Goal: Information Seeking & Learning: Learn about a topic

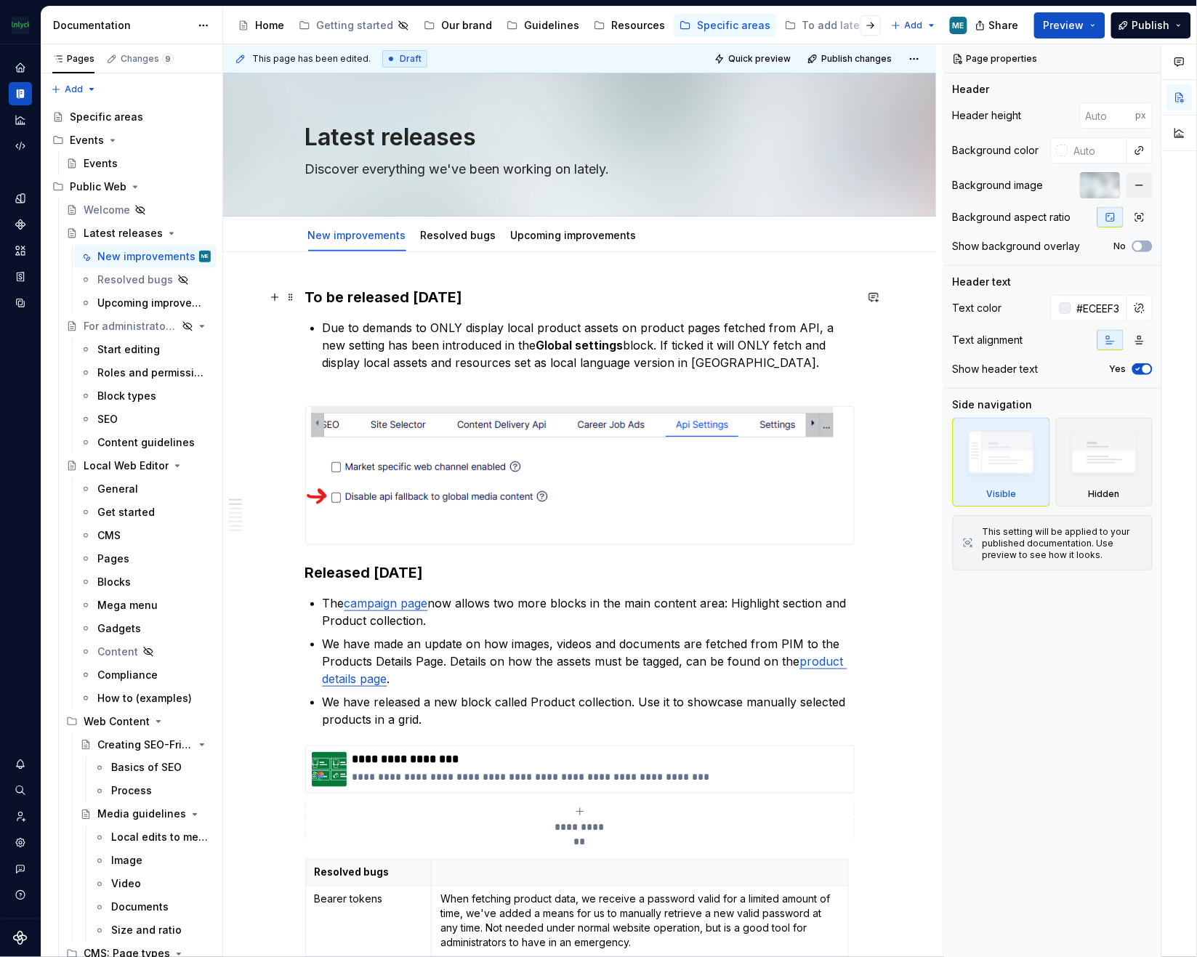
drag, startPoint x: 354, startPoint y: 296, endPoint x: 369, endPoint y: 309, distance: 19.6
click at [355, 296] on h3 "To be released [DATE]" at bounding box center [579, 297] width 549 height 20
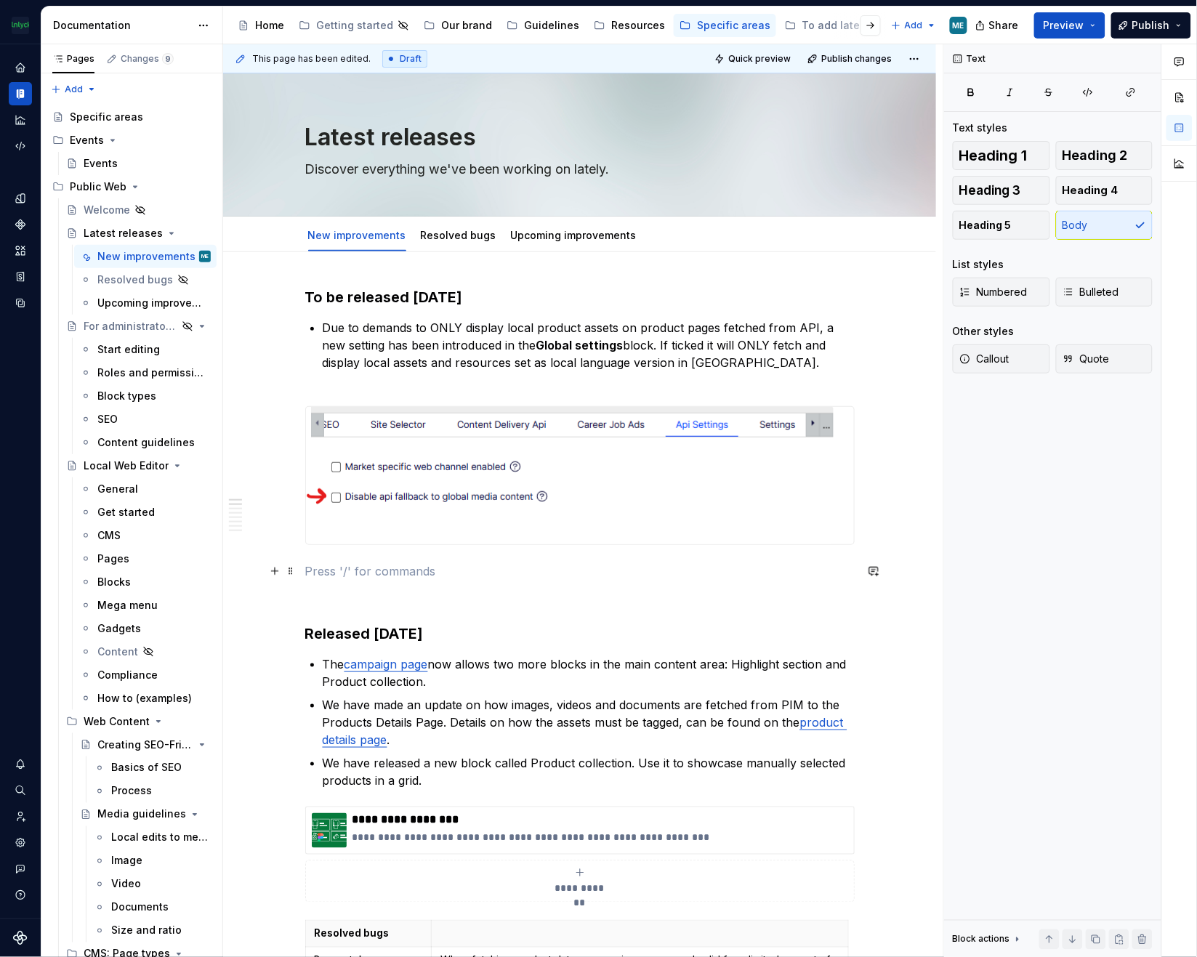
click at [375, 576] on p at bounding box center [579, 570] width 549 height 17
click at [163, 16] on div "Documentation" at bounding box center [132, 26] width 182 height 38
click at [1062, 509] on div "Text Text styles Heading 1 Heading 2 Heading 3 Heading 4 Heading 5 Body List st…" at bounding box center [1052, 500] width 217 height 913
type textarea "*"
click at [335, 575] on p at bounding box center [579, 570] width 549 height 17
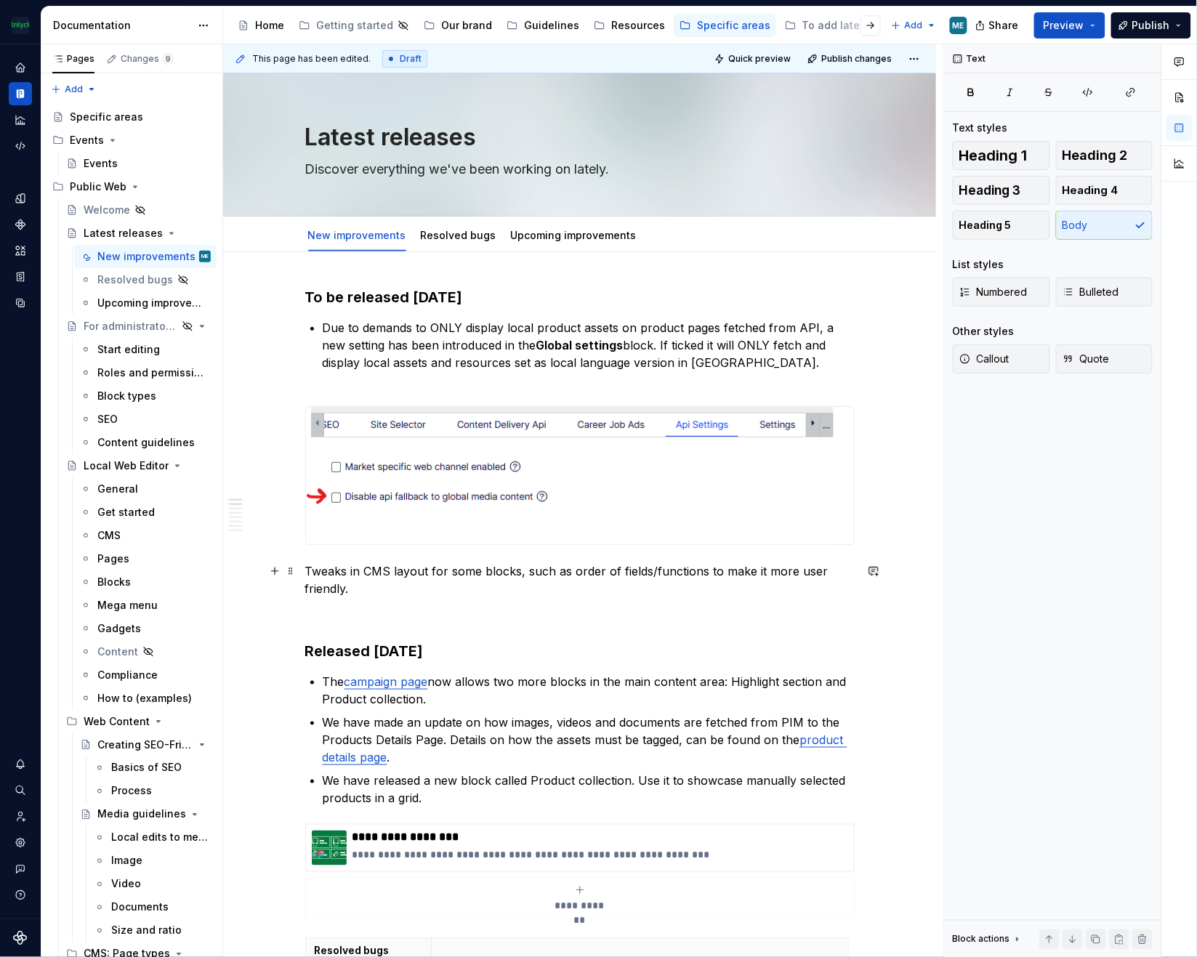
click at [305, 564] on p "Tweaks in CMS layout for some blocks, such as order of fields/functions to make…" at bounding box center [579, 579] width 549 height 35
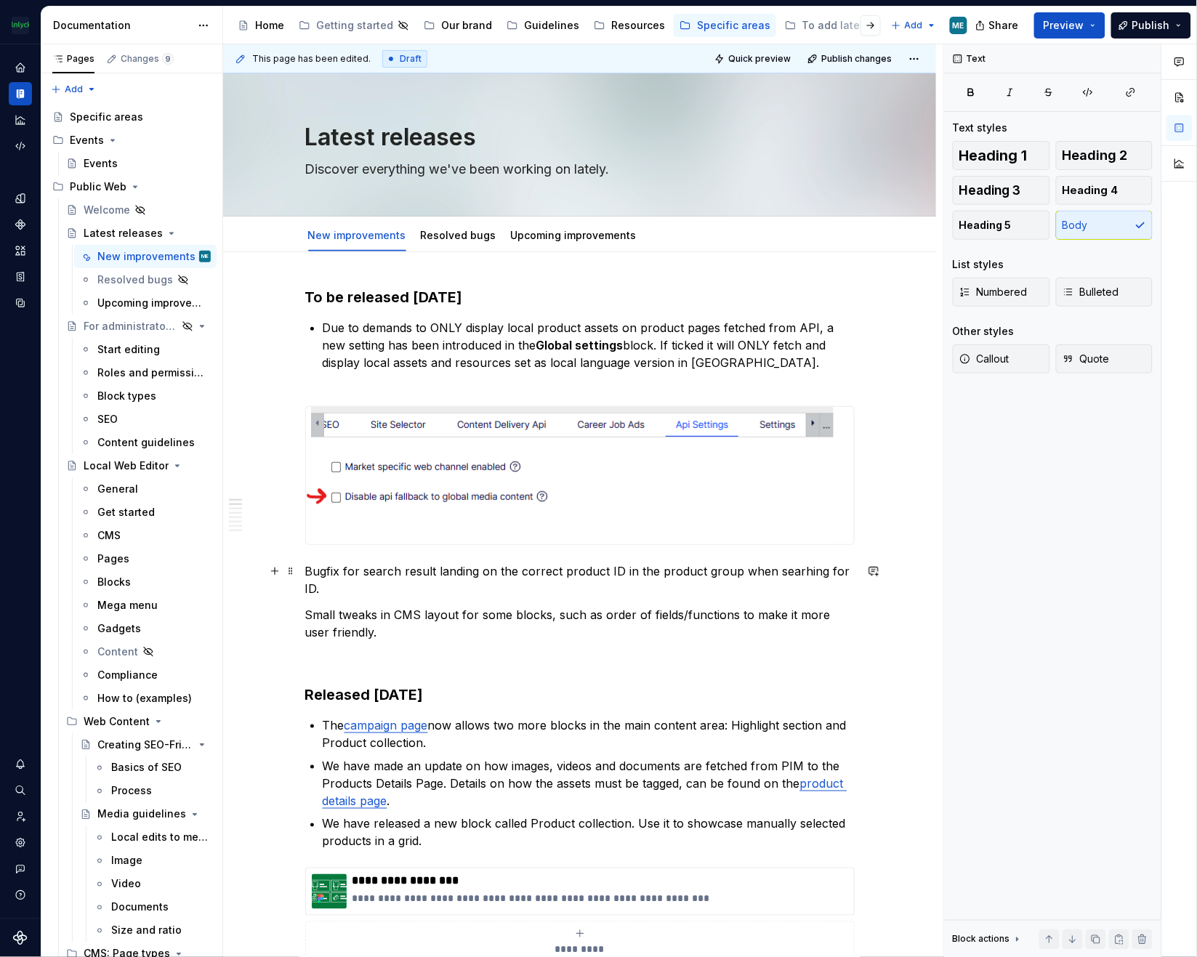
click at [453, 235] on link "Resolved bugs" at bounding box center [459, 235] width 76 height 12
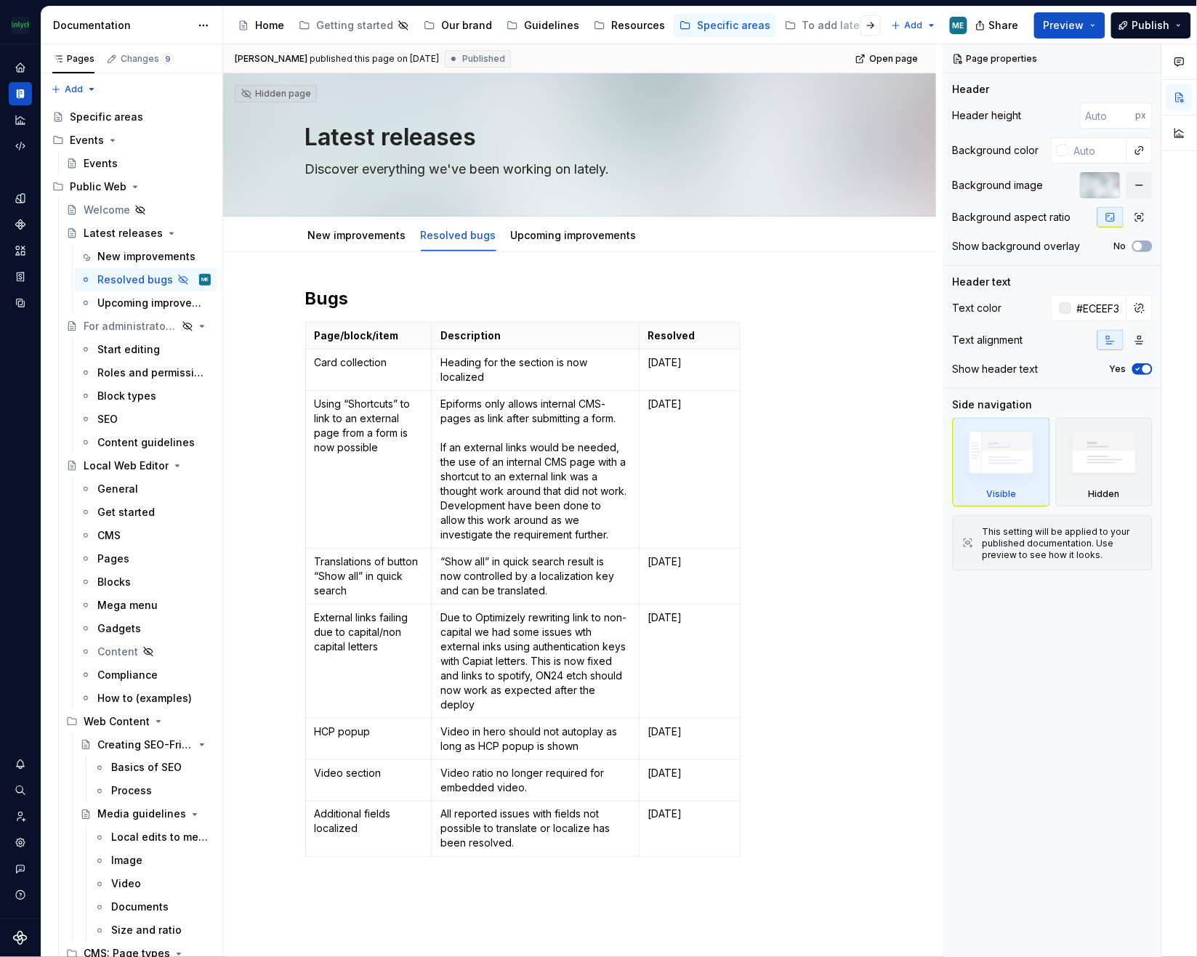
type textarea "*"
click at [304, 368] on html "The Mölnlycke Experience ME Dataset Eriks brand Documentation Accessibility gui…" at bounding box center [598, 478] width 1197 height 957
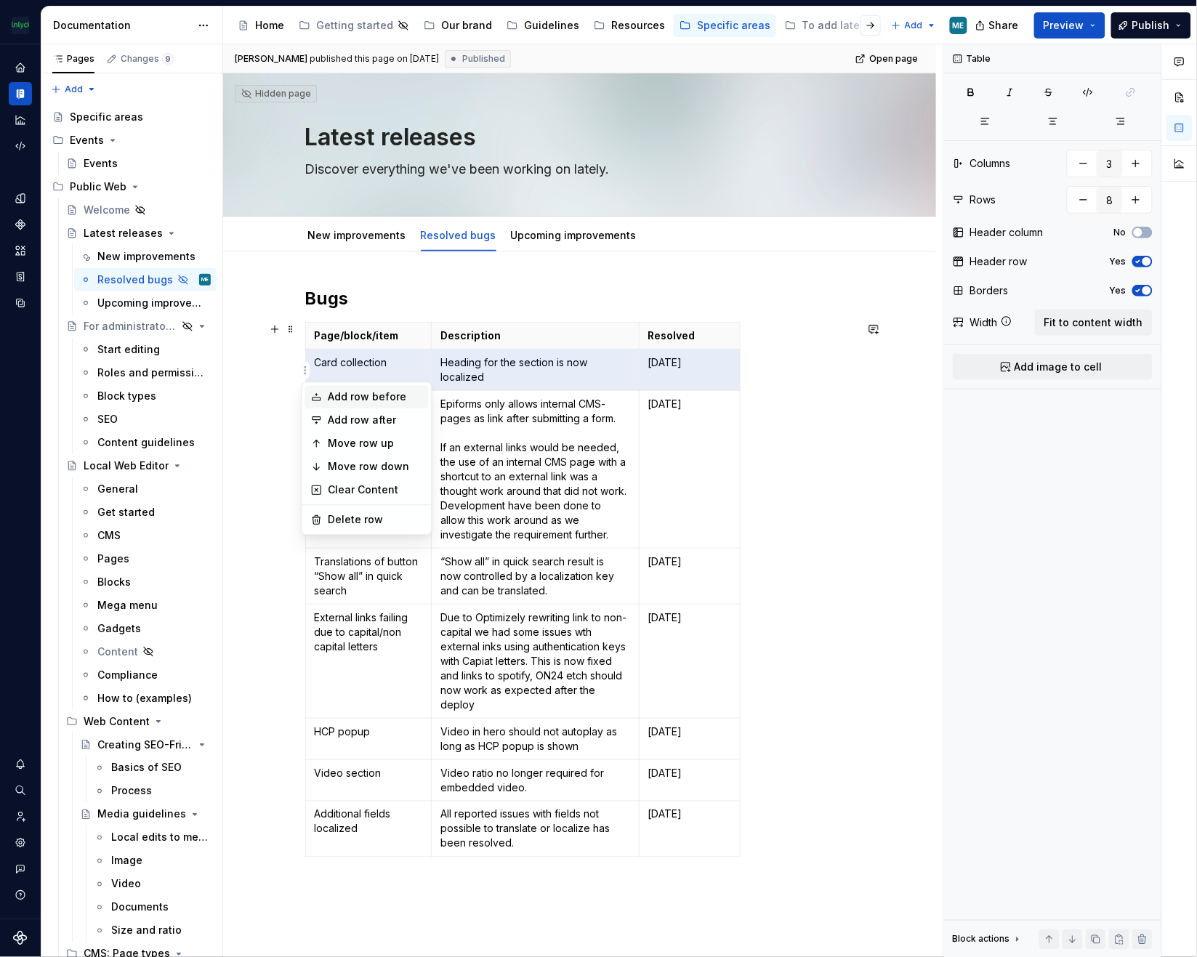
click at [338, 400] on div "Add row before" at bounding box center [375, 397] width 94 height 15
type input "9"
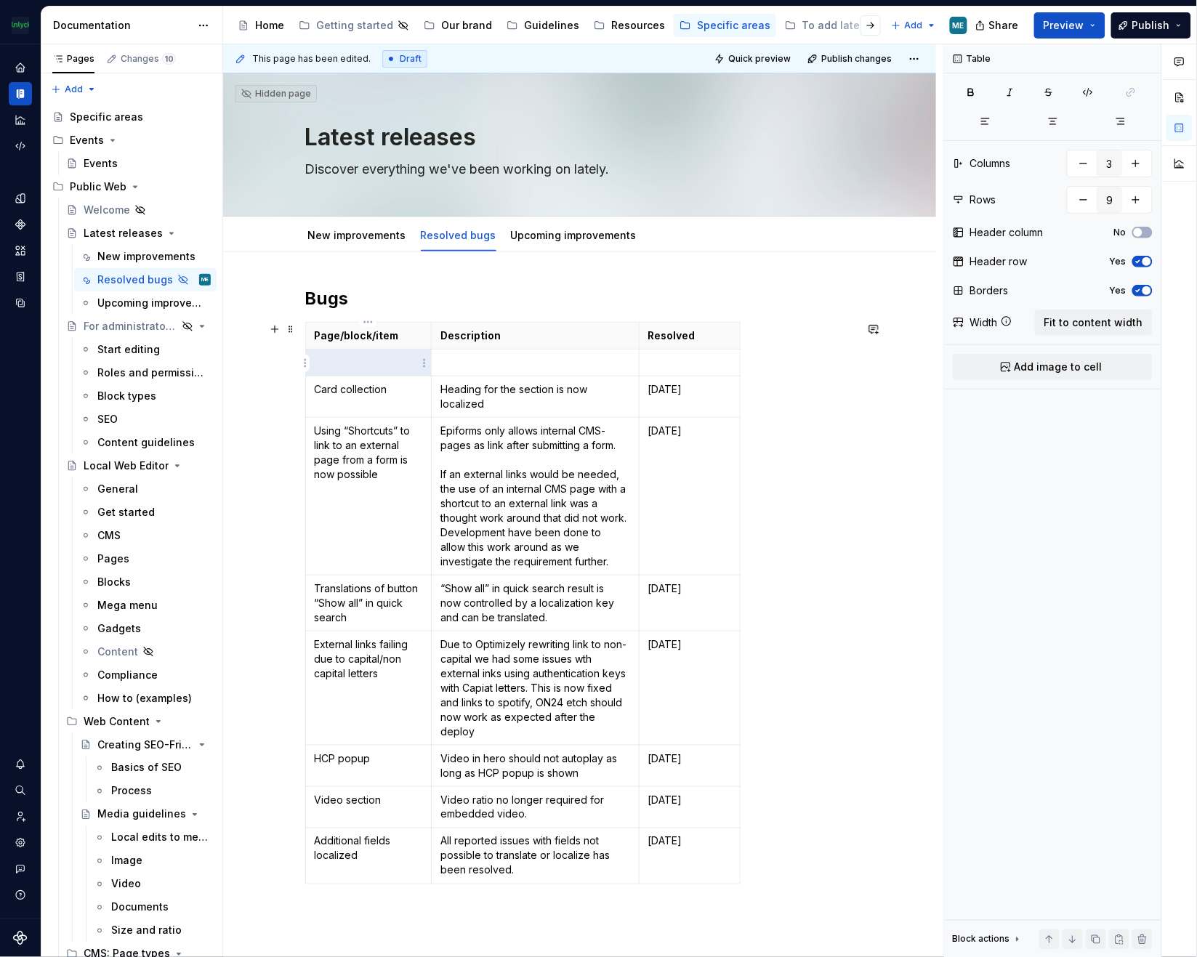
click at [373, 362] on p at bounding box center [369, 362] width 108 height 15
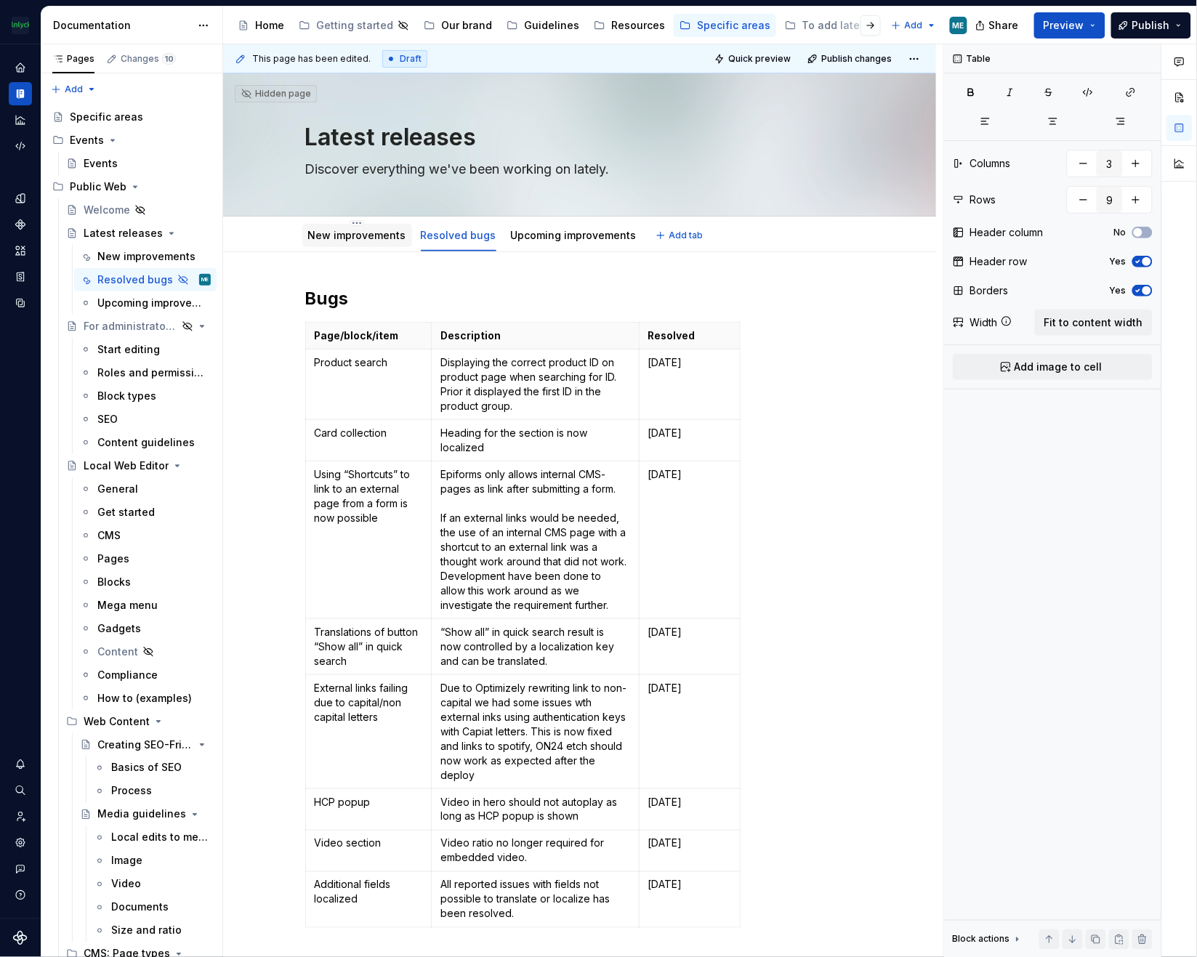
click at [360, 237] on link "New improvements" at bounding box center [357, 235] width 98 height 12
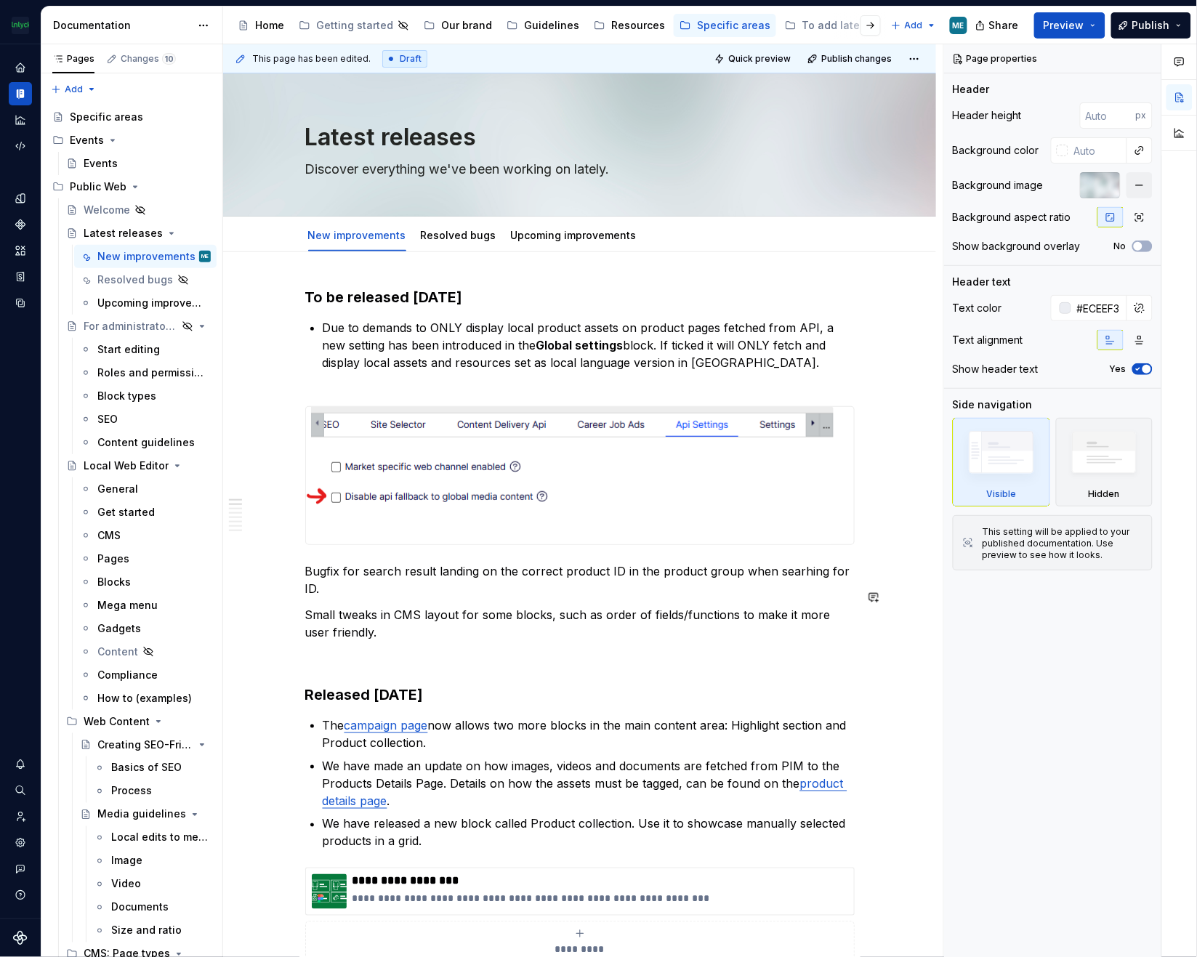
type textarea "*"
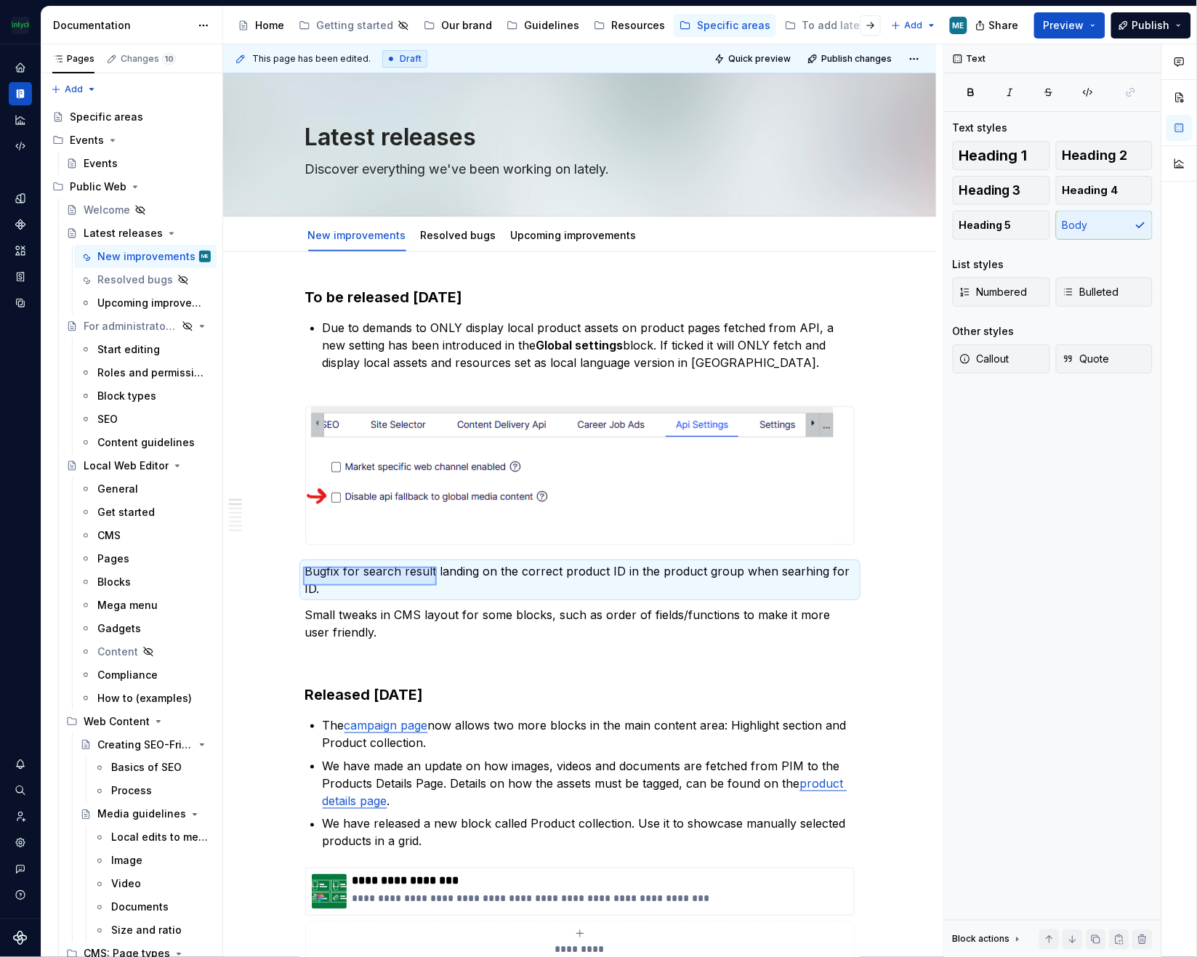
drag, startPoint x: 303, startPoint y: 567, endPoint x: 371, endPoint y: 584, distance: 70.5
click at [420, 580] on div "**********" at bounding box center [583, 500] width 720 height 913
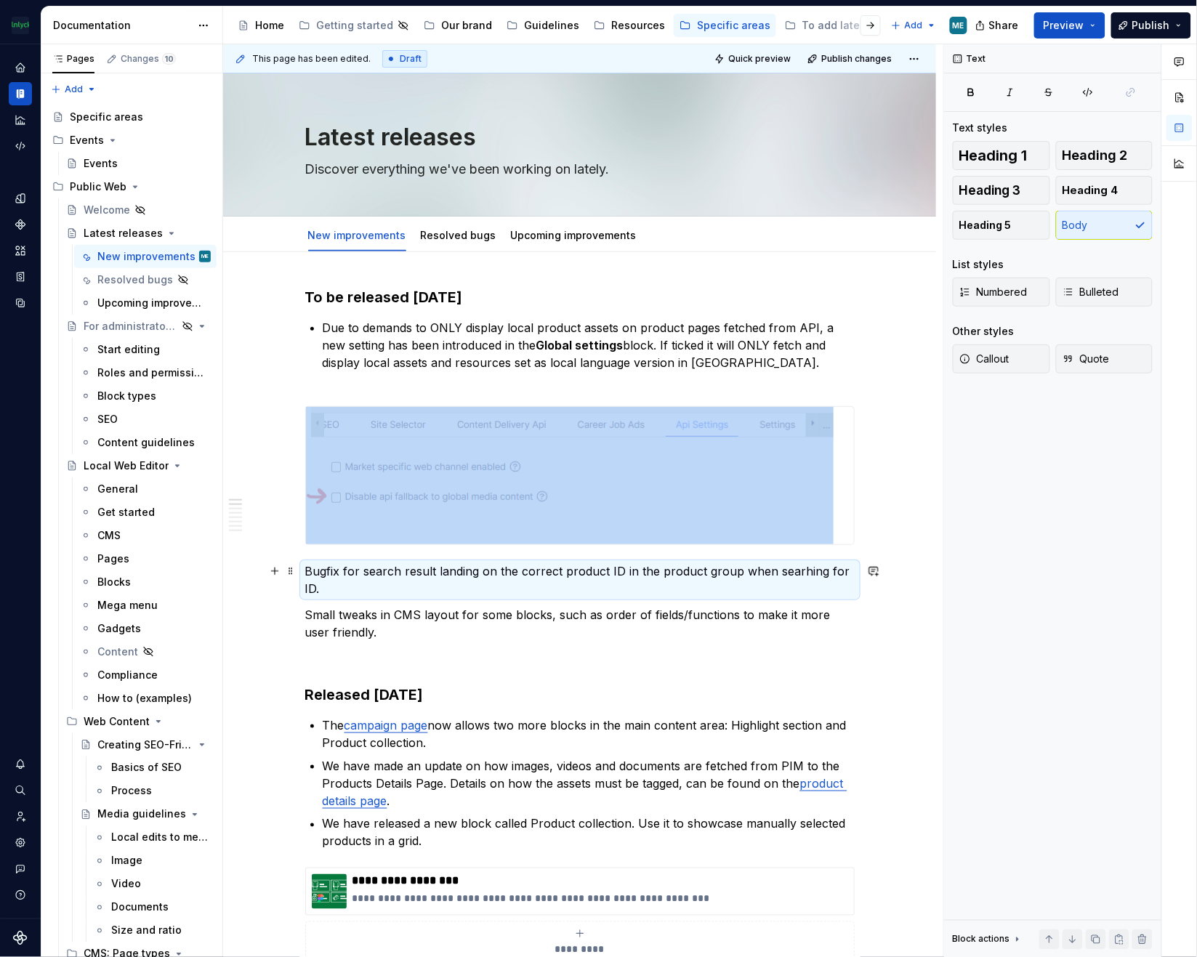
click at [342, 575] on p "Bugfix for search result landing on the correct product ID in the product group…" at bounding box center [579, 579] width 549 height 35
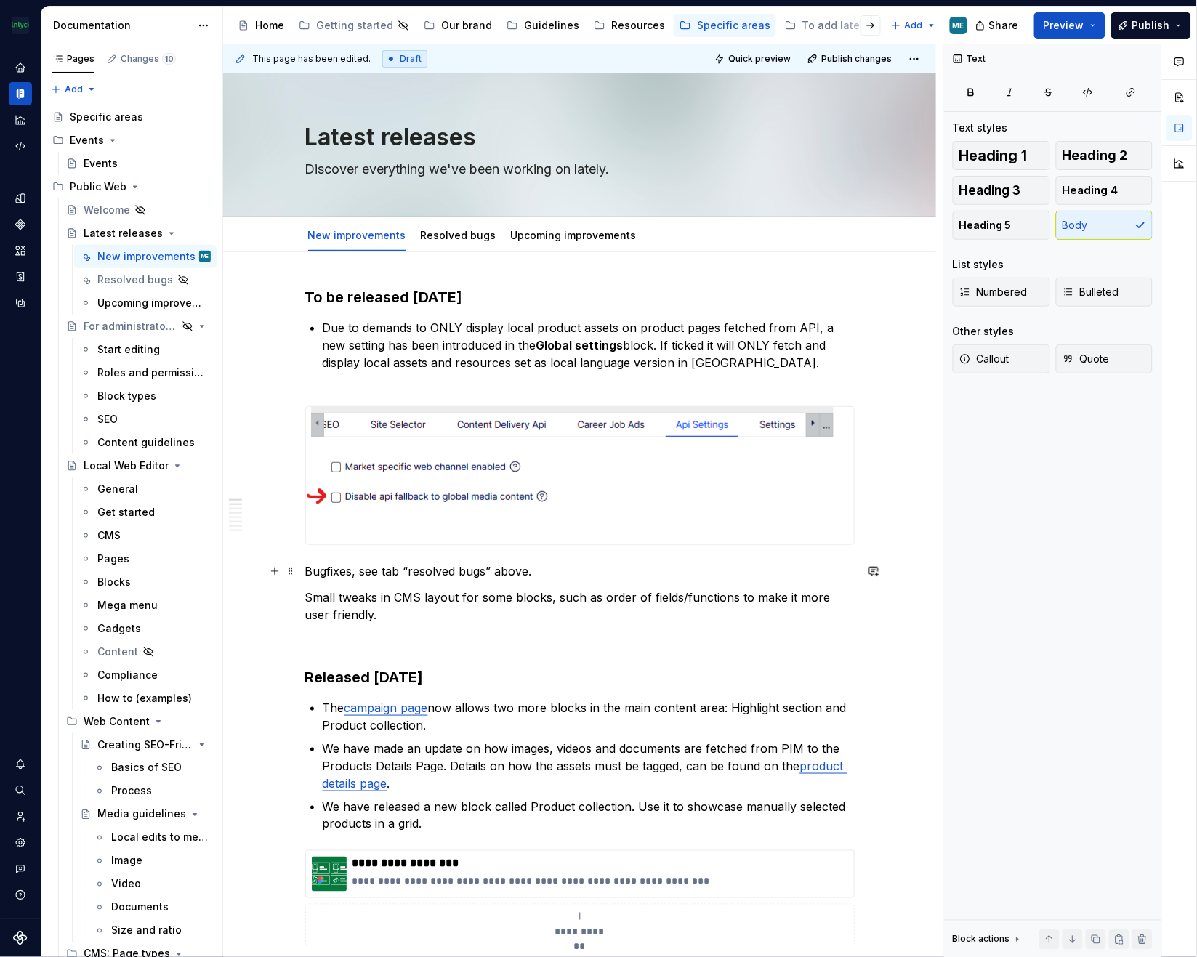
click at [358, 570] on p "Bugfixes, see tab “resolved bugs” above." at bounding box center [579, 570] width 549 height 17
click at [556, 575] on p "Bugfixes. See tab “resolved bugs” above." at bounding box center [579, 570] width 549 height 17
click at [538, 571] on p "Bugfixes. See tab “resolved bugs” above." at bounding box center [579, 570] width 549 height 17
click at [481, 600] on p "Small tweaks in CMS layout for some blocks, such as order of fields/functions t…" at bounding box center [579, 606] width 549 height 35
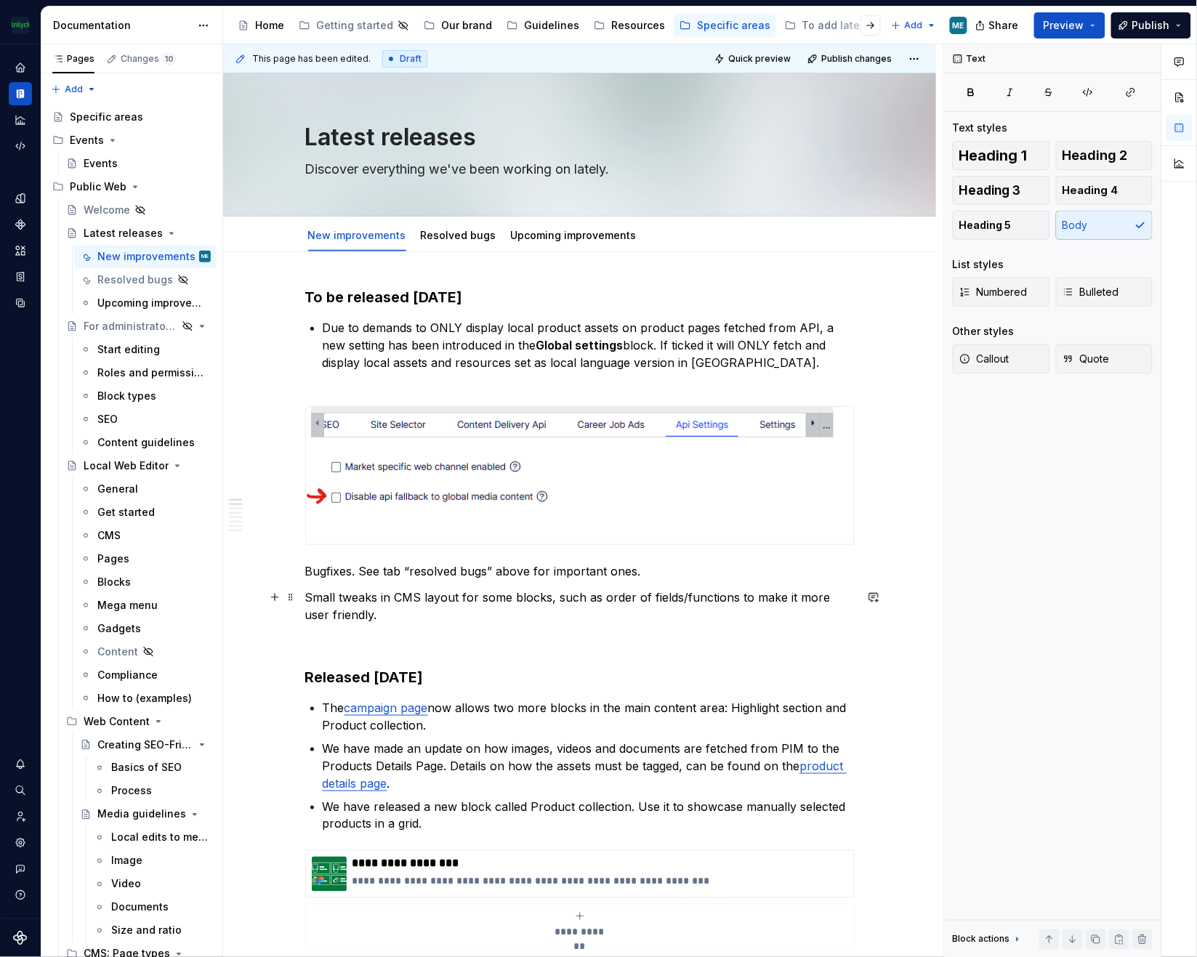
click at [405, 598] on p "Small tweaks in CMS layout for some blocks, such as order of fields/functions t…" at bounding box center [579, 606] width 549 height 35
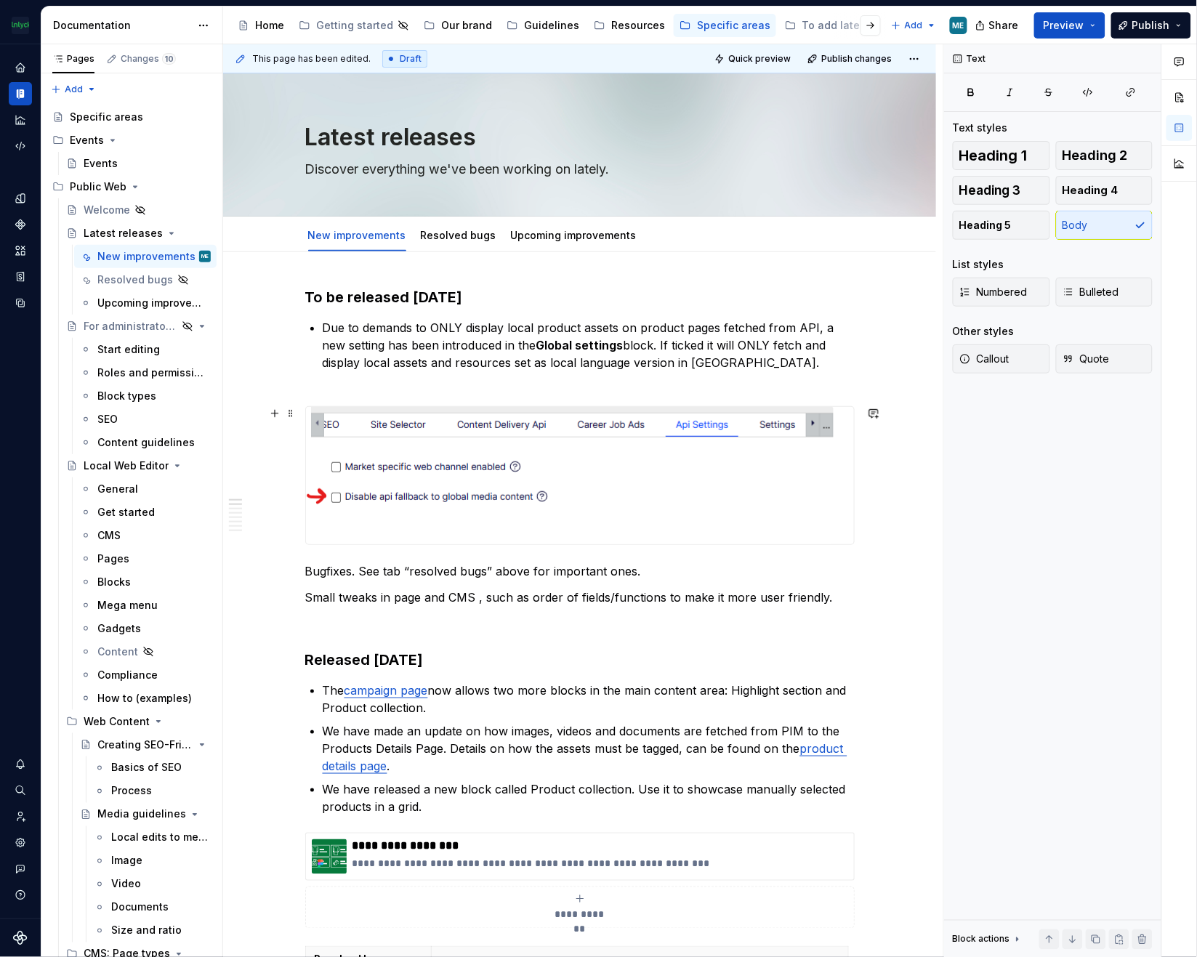
click at [451, 241] on div "Resolved bugs" at bounding box center [459, 235] width 76 height 15
click at [427, 235] on link "Resolved bugs" at bounding box center [459, 235] width 76 height 12
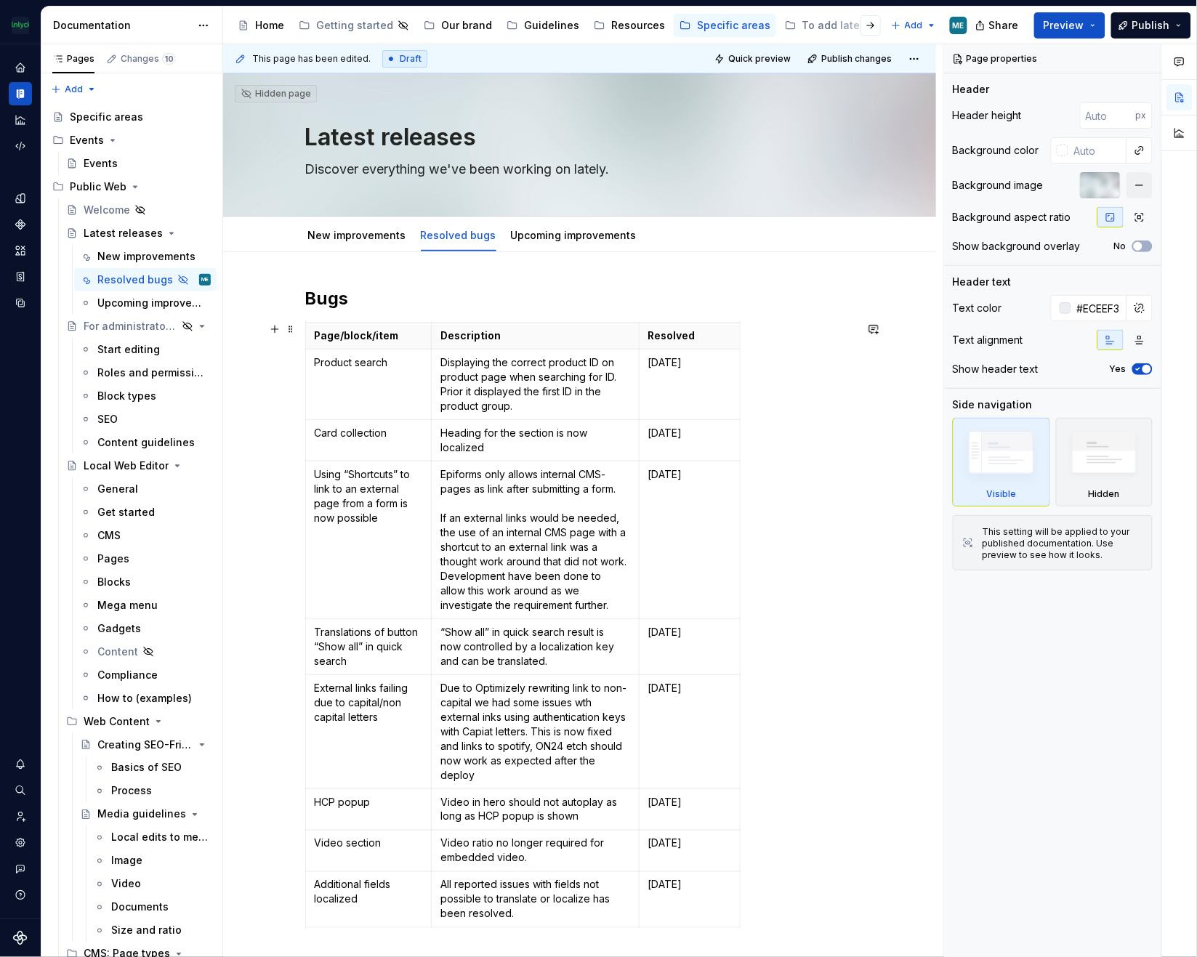
click at [865, 357] on div "Bugs Page/block/item Description Resolved Product search Displaying the correct…" at bounding box center [579, 762] width 713 height 1021
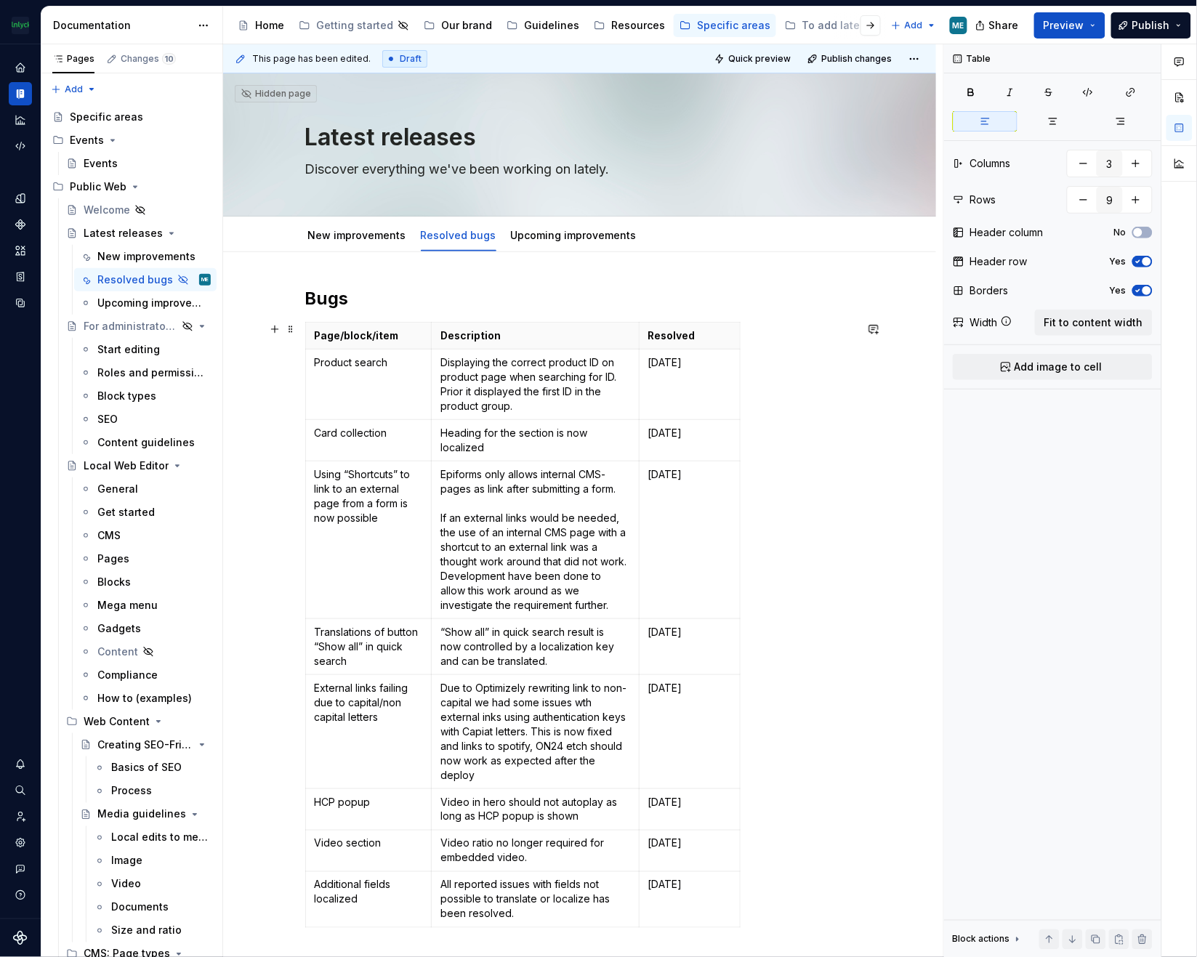
type textarea "*"
click at [366, 382] on td "Product search" at bounding box center [368, 385] width 126 height 70
click at [352, 364] on p "Product search" at bounding box center [369, 362] width 108 height 15
click at [531, 405] on p "Displaying the correct product ID on product page when searching for ID. Prior …" at bounding box center [534, 384] width 189 height 58
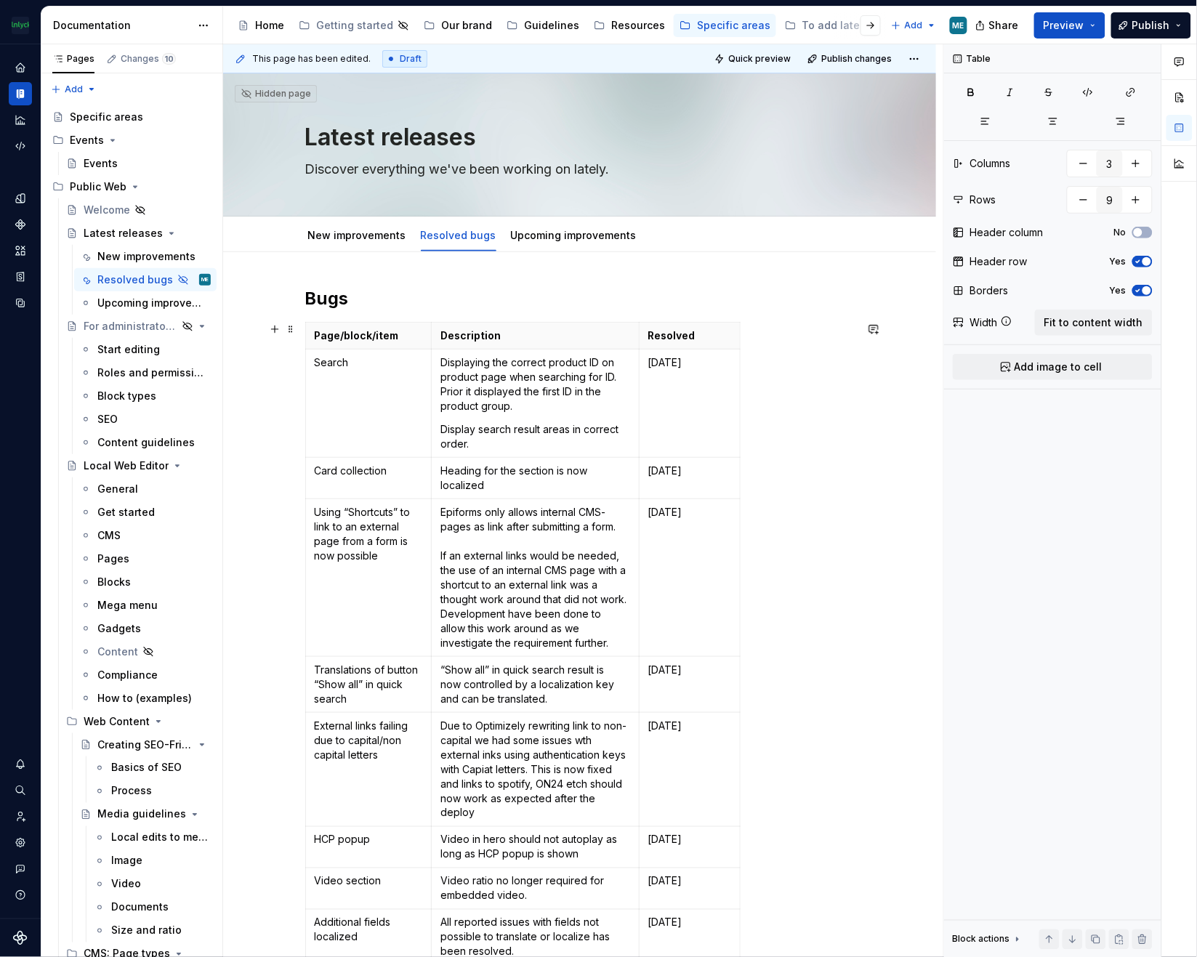
drag, startPoint x: 891, startPoint y: 583, endPoint x: 873, endPoint y: 579, distance: 18.0
click at [891, 583] on div "Bugs Page/block/item Description Resolved Search Displaying the correct product…" at bounding box center [579, 781] width 713 height 1059
click at [826, 437] on div "Page/block/item Description Resolved Search Displaying the correct product ID o…" at bounding box center [579, 647] width 549 height 650
click at [352, 235] on link "New improvements" at bounding box center [357, 235] width 98 height 12
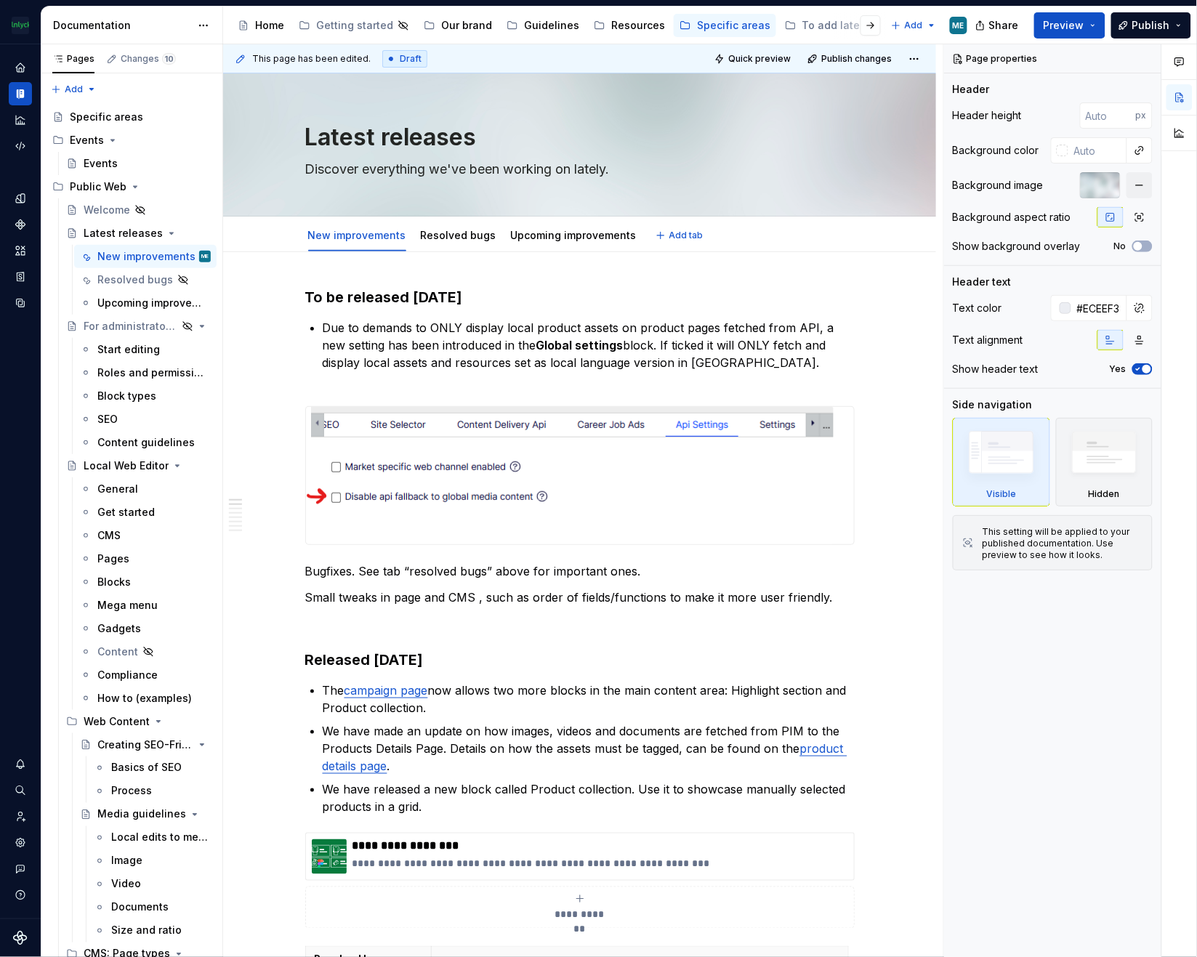
type textarea "*"
click at [529, 592] on p "Small tweaks in page and CMS , such as order of fields/functions to make it mor…" at bounding box center [579, 597] width 549 height 17
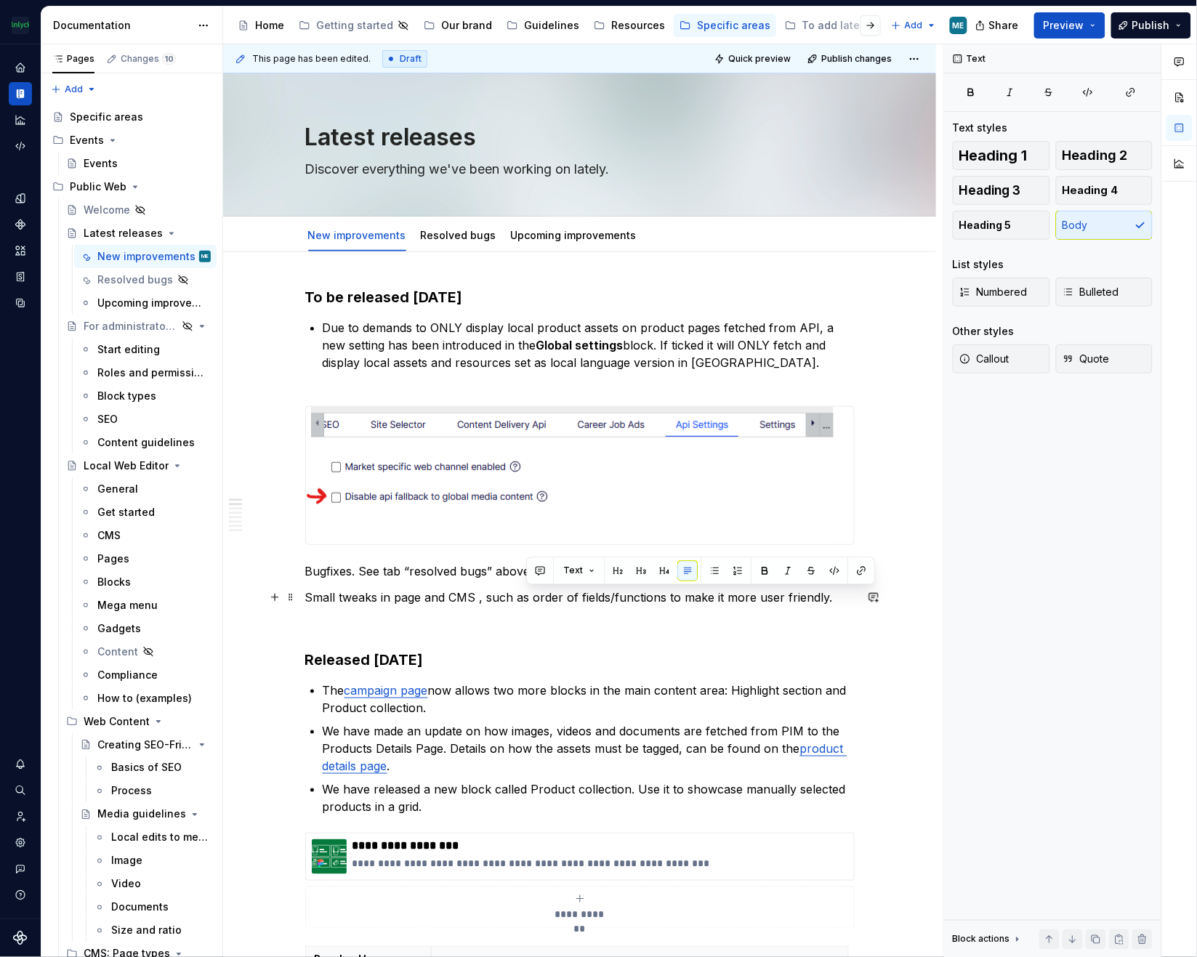
click at [831, 594] on p "Small tweaks in page and CMS , such as order of fields/functions to make it mor…" at bounding box center [579, 597] width 549 height 17
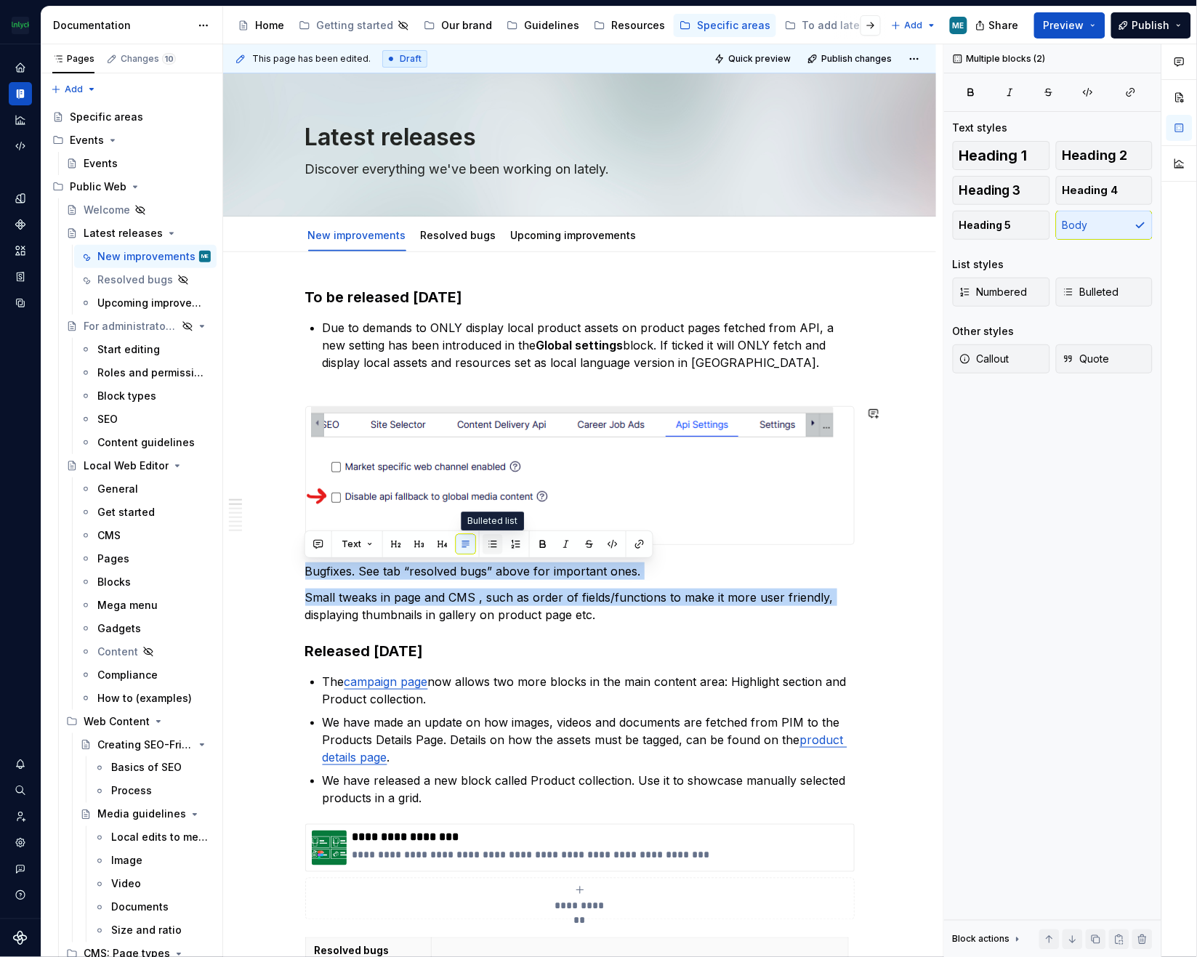
click at [491, 538] on button "button" at bounding box center [492, 544] width 20 height 20
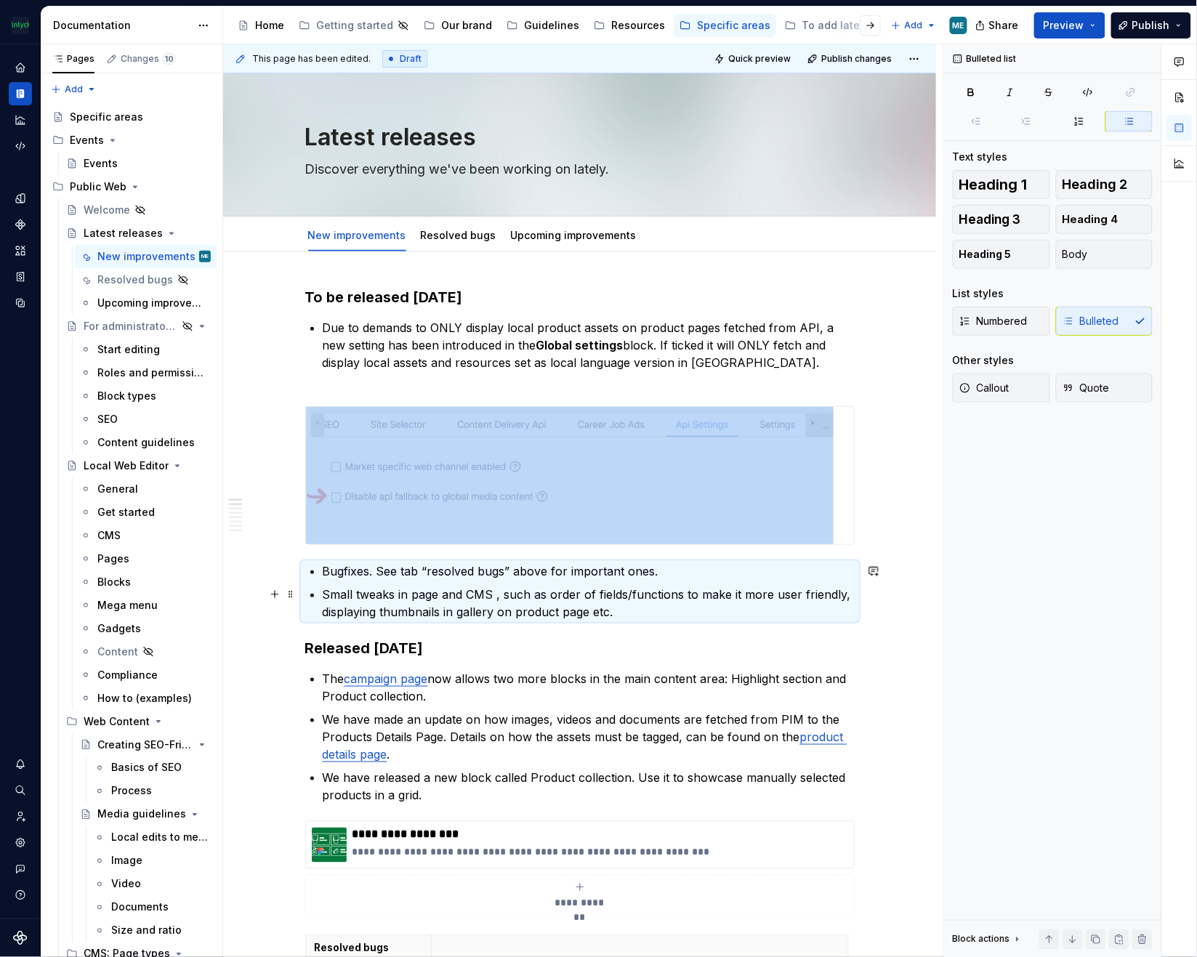
click at [627, 613] on p "Small tweaks in page and CMS , such as order of fields/functions to make it mor…" at bounding box center [589, 603] width 532 height 35
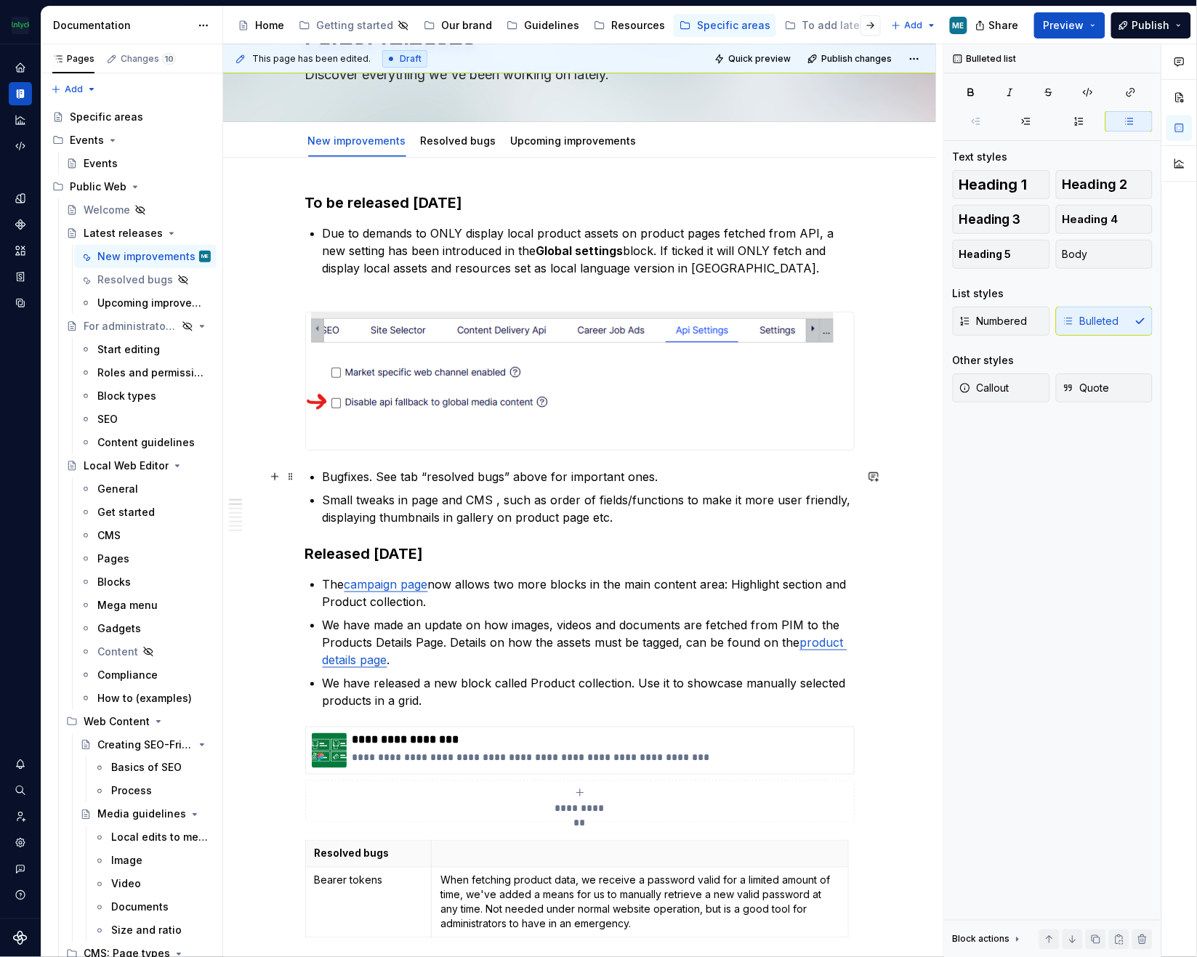
scroll to position [73, 0]
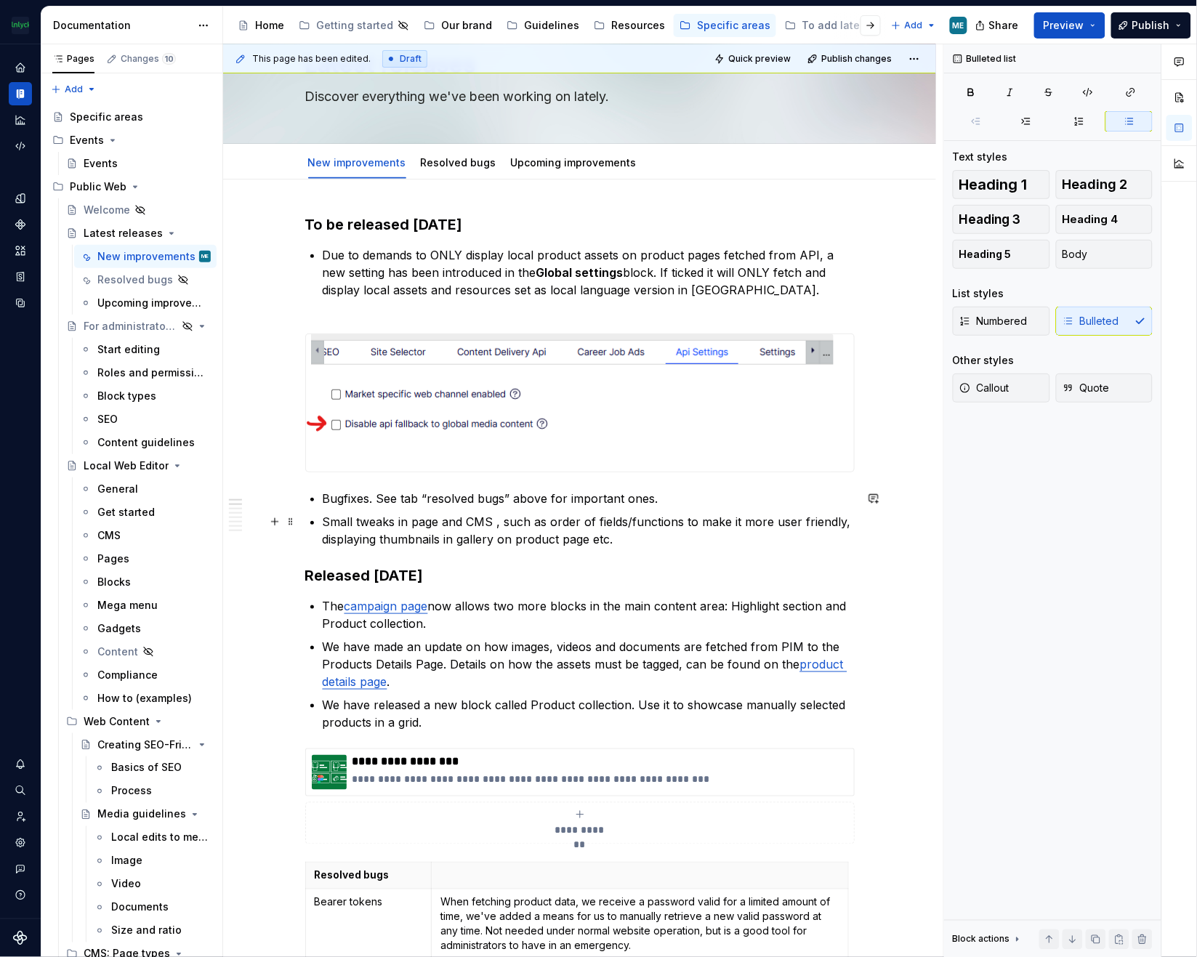
click at [622, 539] on p "Small tweaks in page and CMS , such as order of fields/functions to make it mor…" at bounding box center [589, 530] width 532 height 35
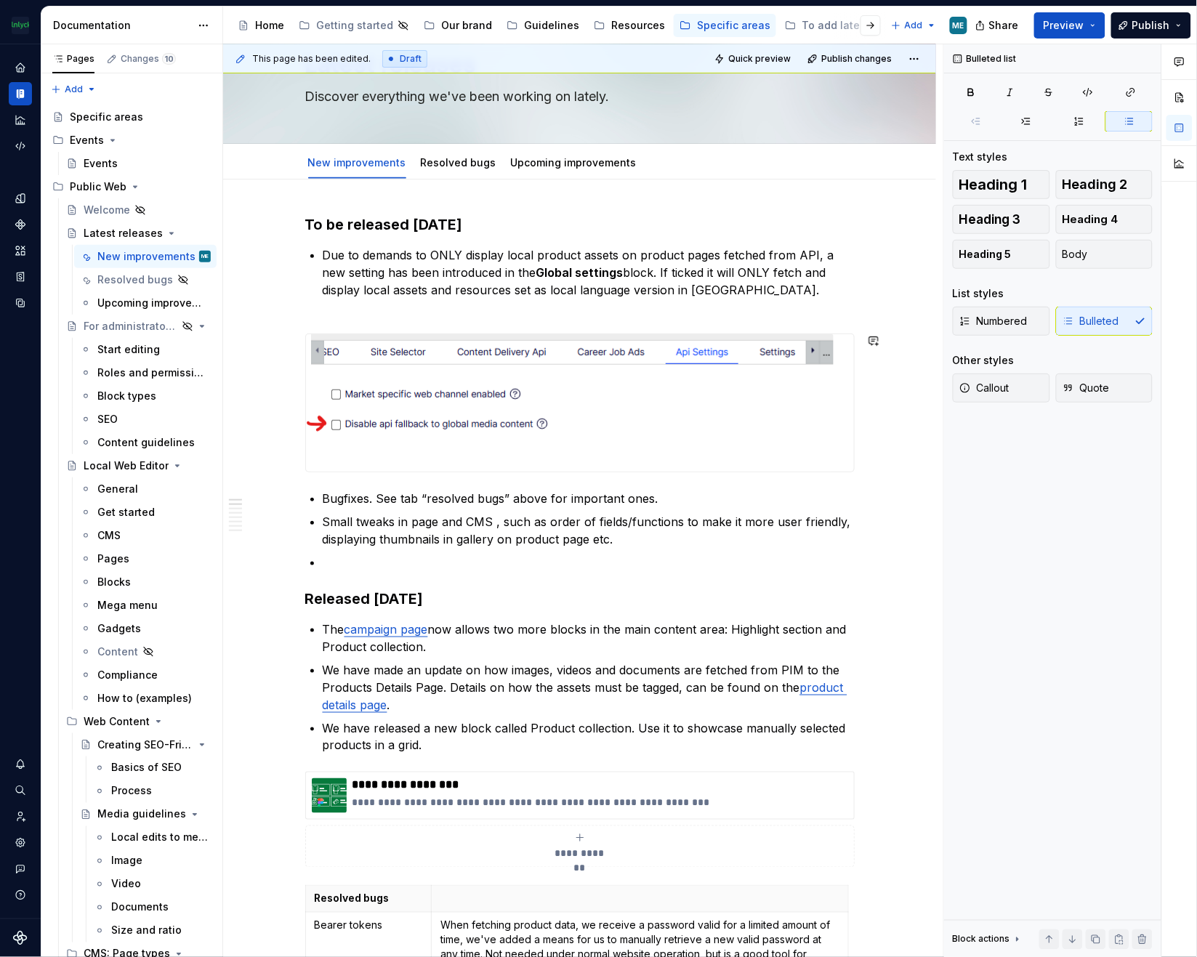
click at [355, 567] on p at bounding box center [589, 562] width 532 height 17
drag, startPoint x: 905, startPoint y: 440, endPoint x: 743, endPoint y: 435, distance: 162.8
click at [621, 555] on p "Marketing messages are displayed in product page" at bounding box center [589, 562] width 532 height 17
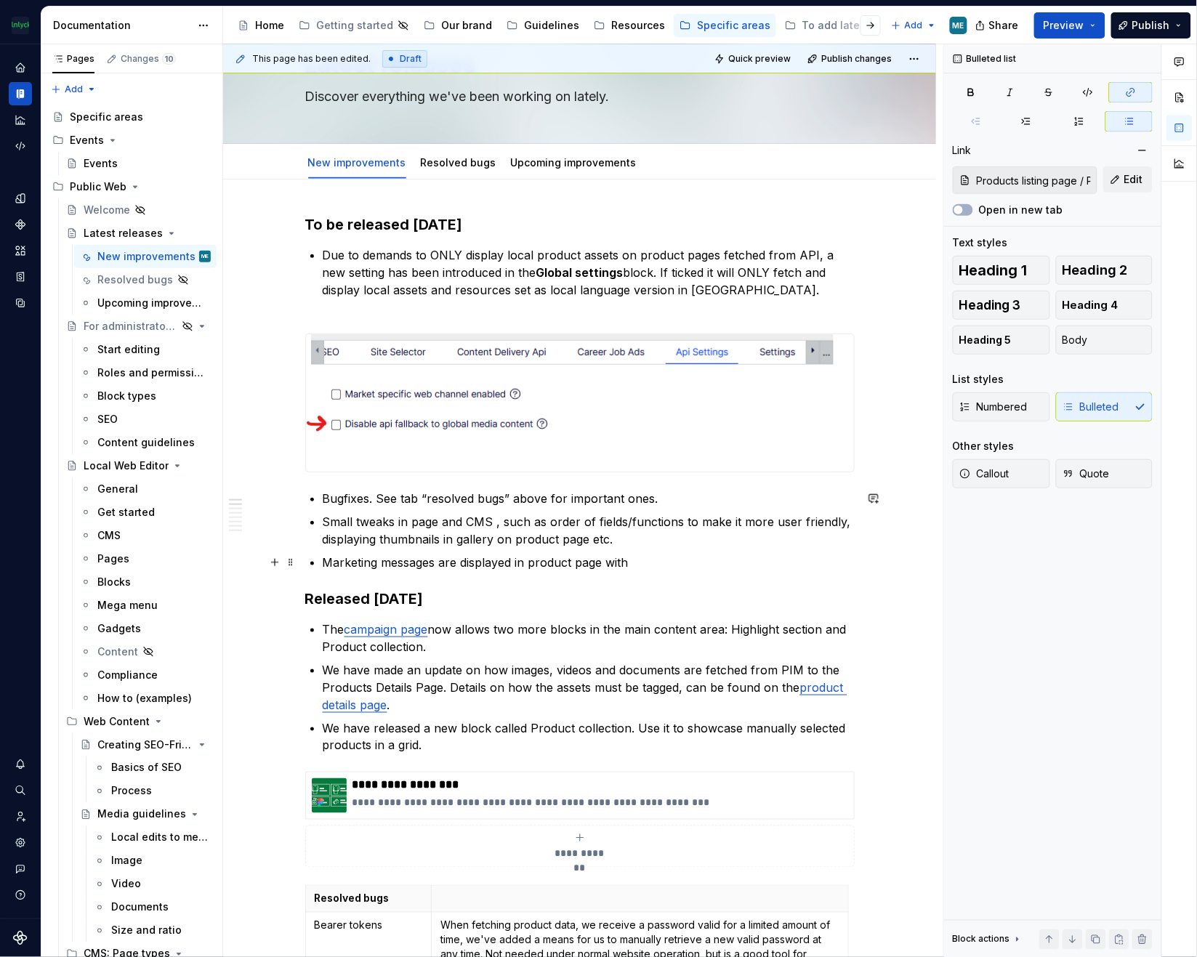
click at [652, 562] on p "Marketing messages are displayed in product page with" at bounding box center [589, 562] width 532 height 17
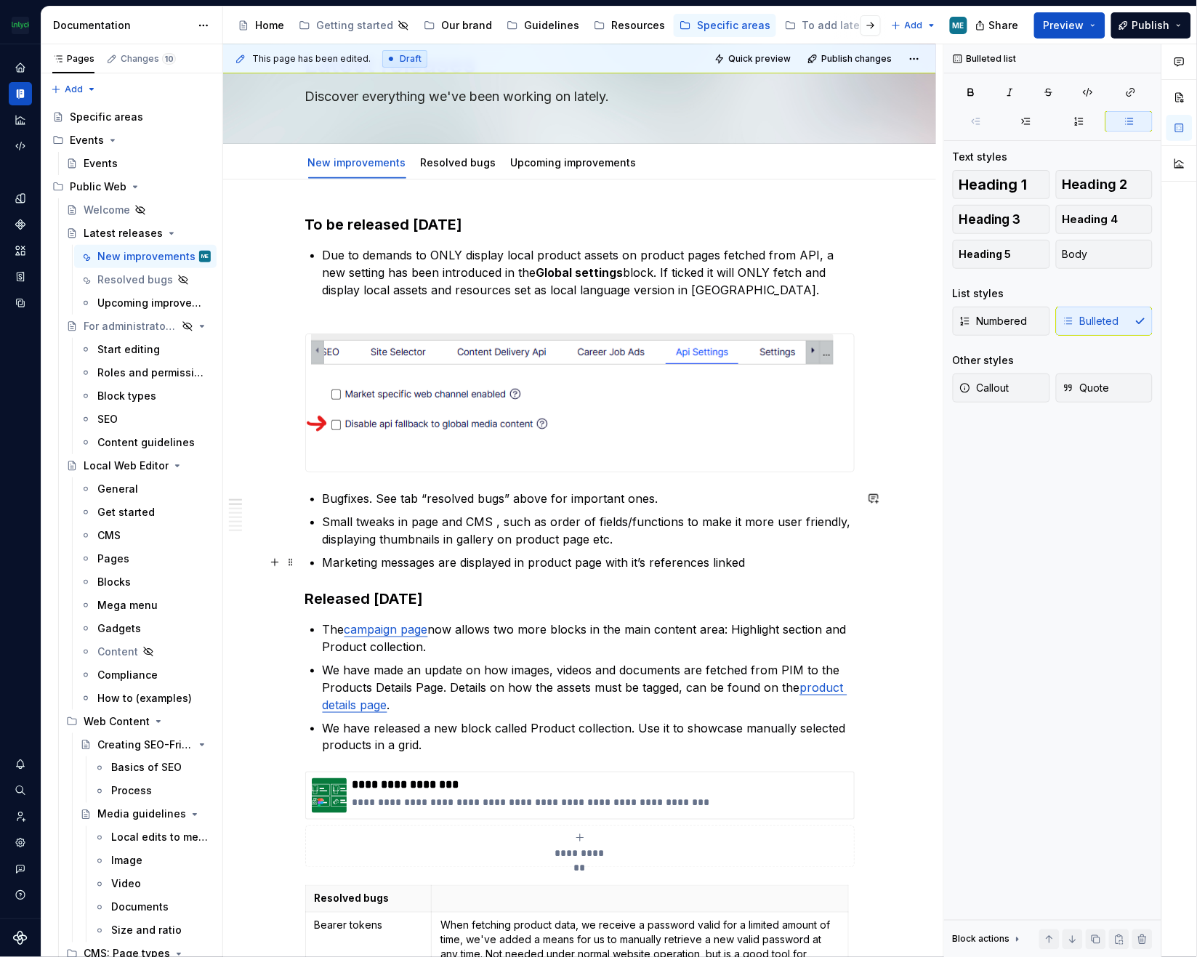
click at [753, 560] on p "Marketing messages are displayed in product page with it’s references linked" at bounding box center [589, 562] width 532 height 17
click at [738, 568] on p "Marketing messages are displayed in product page with it’s references" at bounding box center [589, 562] width 532 height 17
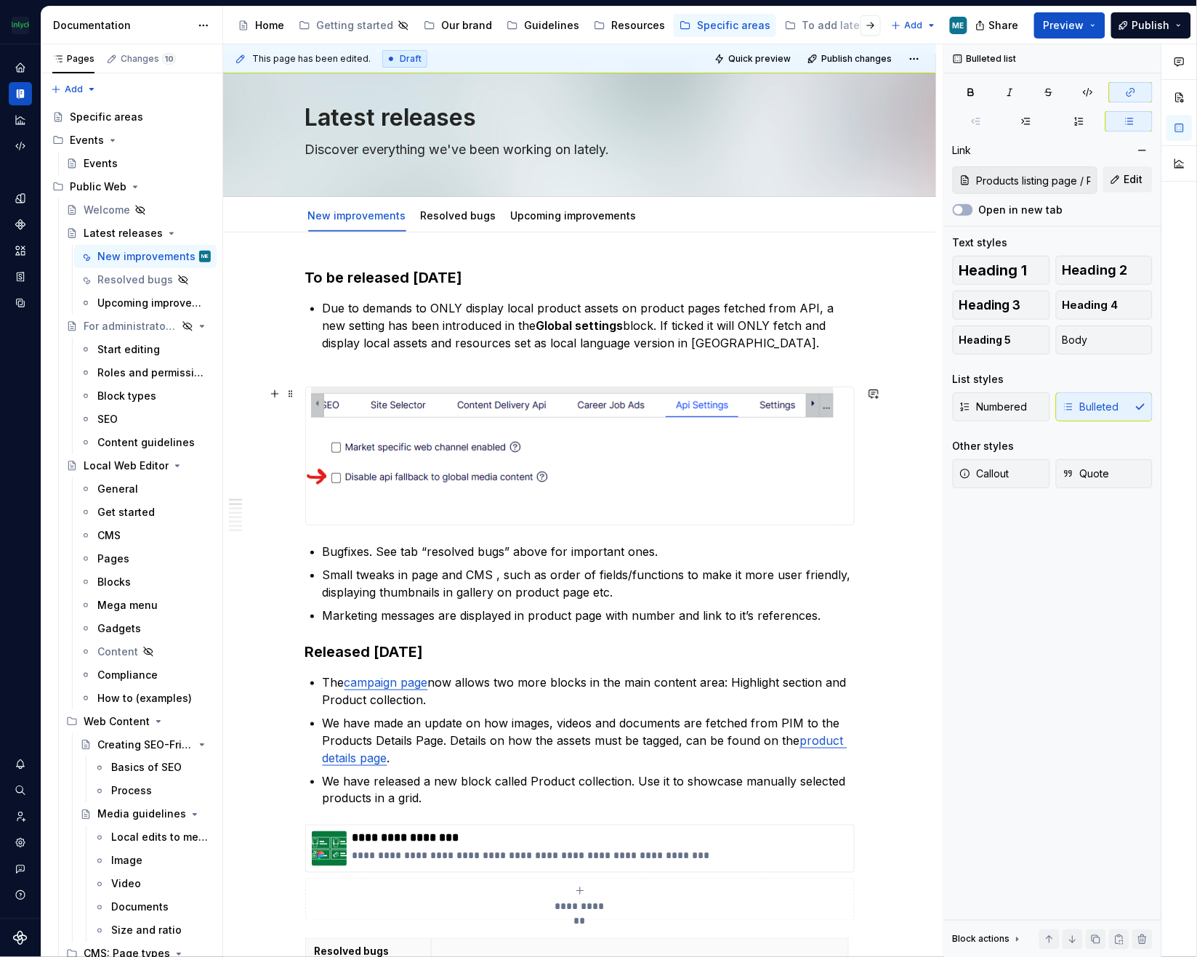
scroll to position [0, 0]
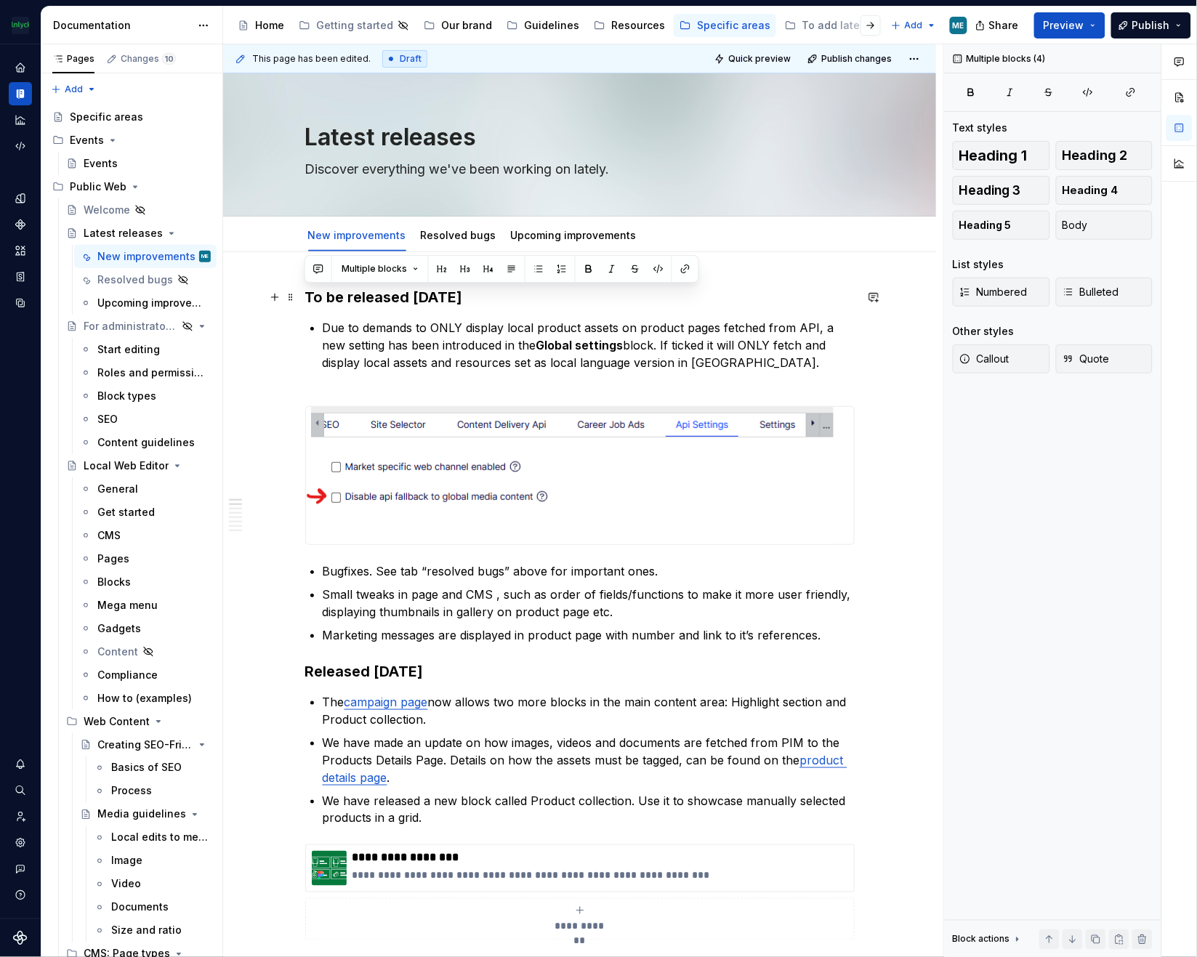
drag, startPoint x: 844, startPoint y: 635, endPoint x: 296, endPoint y: 287, distance: 649.7
copy div "To be released Aug 19th, 2025 Due to demands to ONLY display local product asse…"
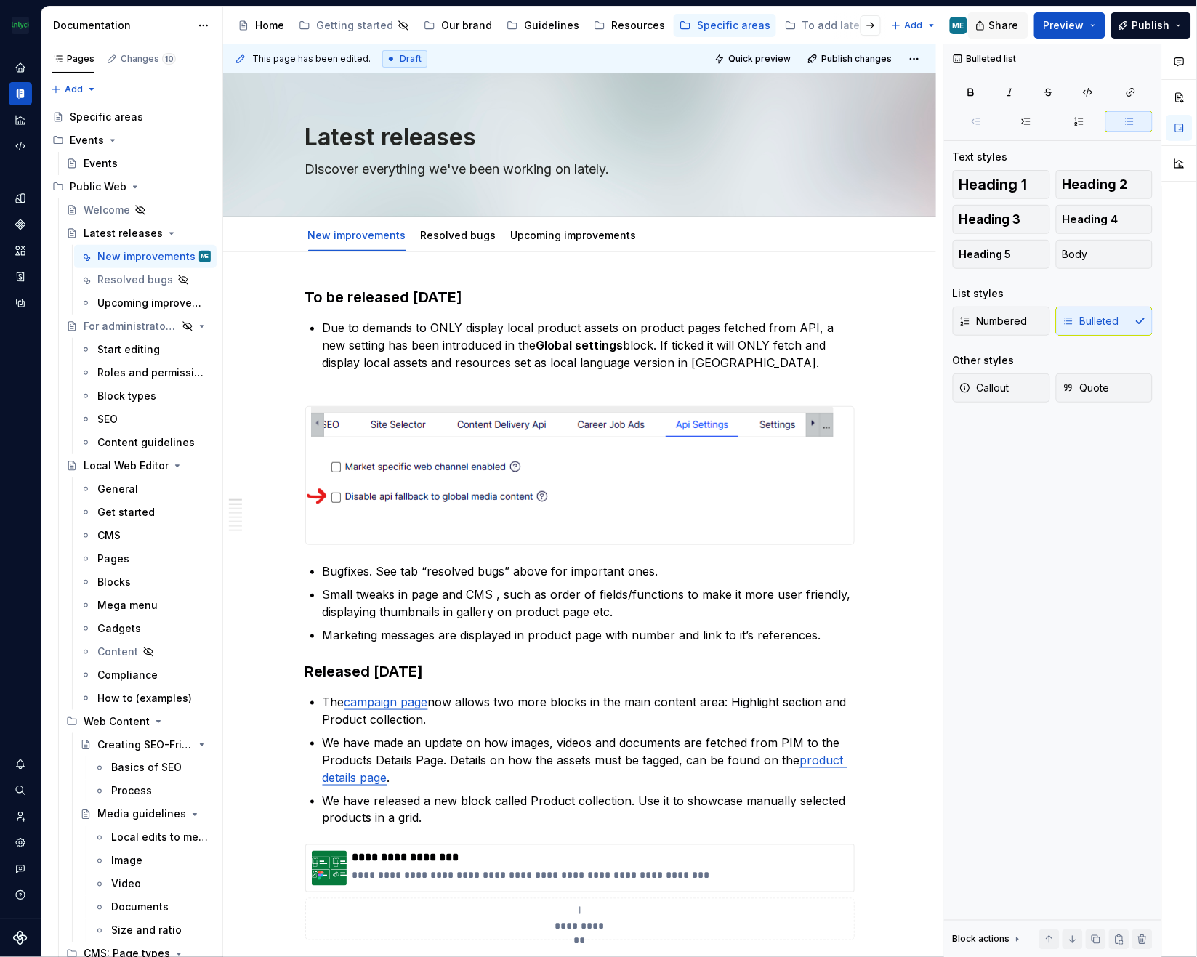
type textarea "*"
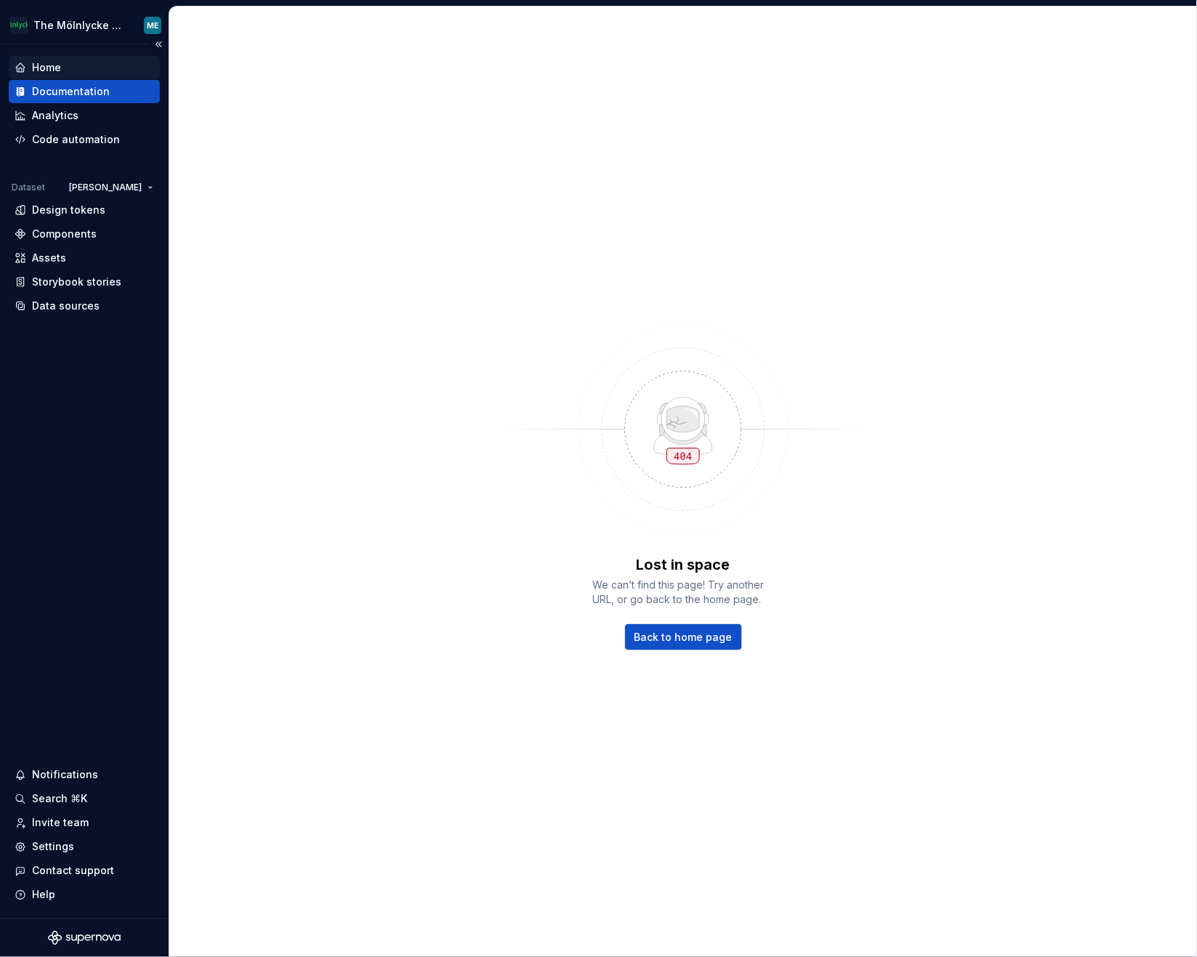
click at [54, 69] on div "Home" at bounding box center [46, 67] width 29 height 15
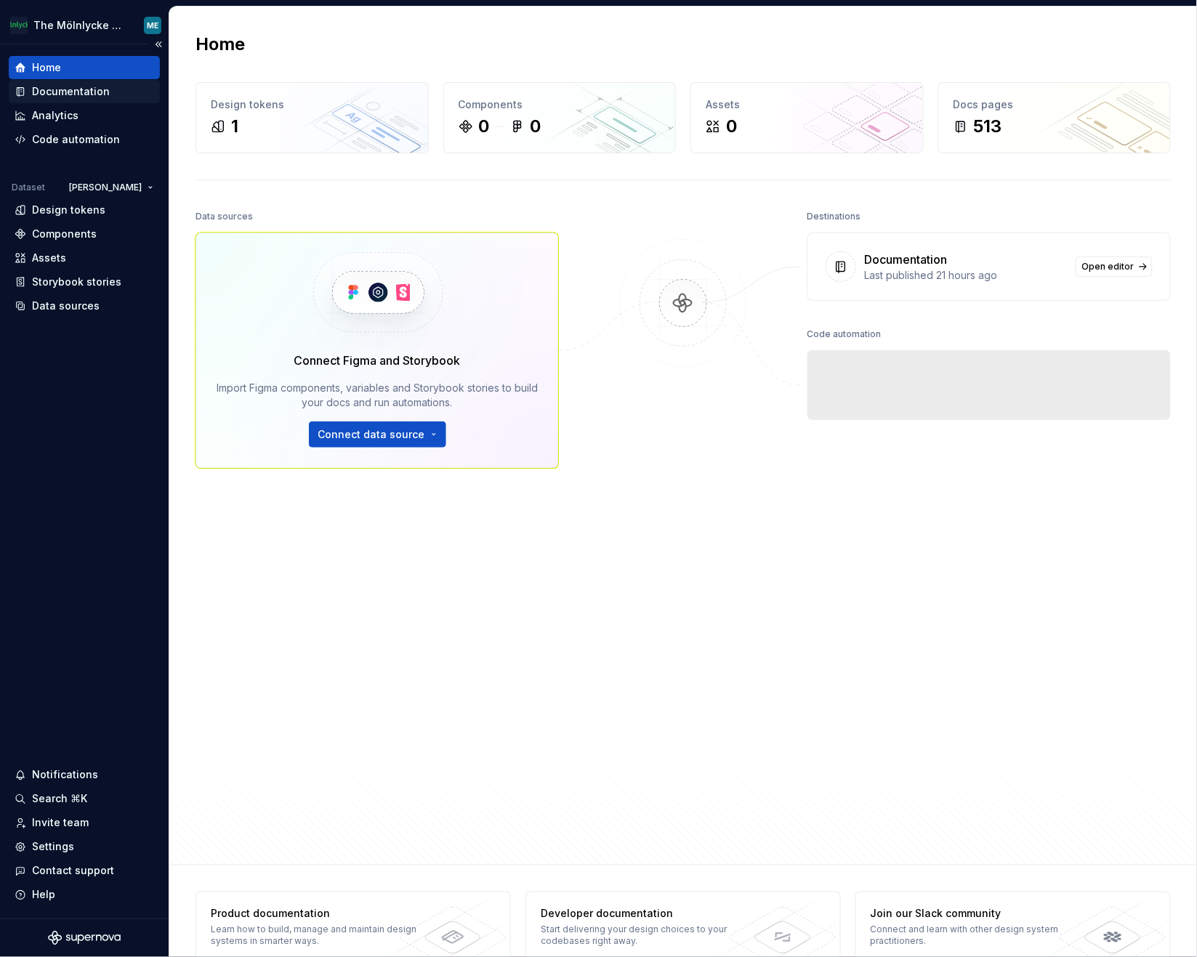
click at [59, 89] on div "Documentation" at bounding box center [71, 91] width 78 height 15
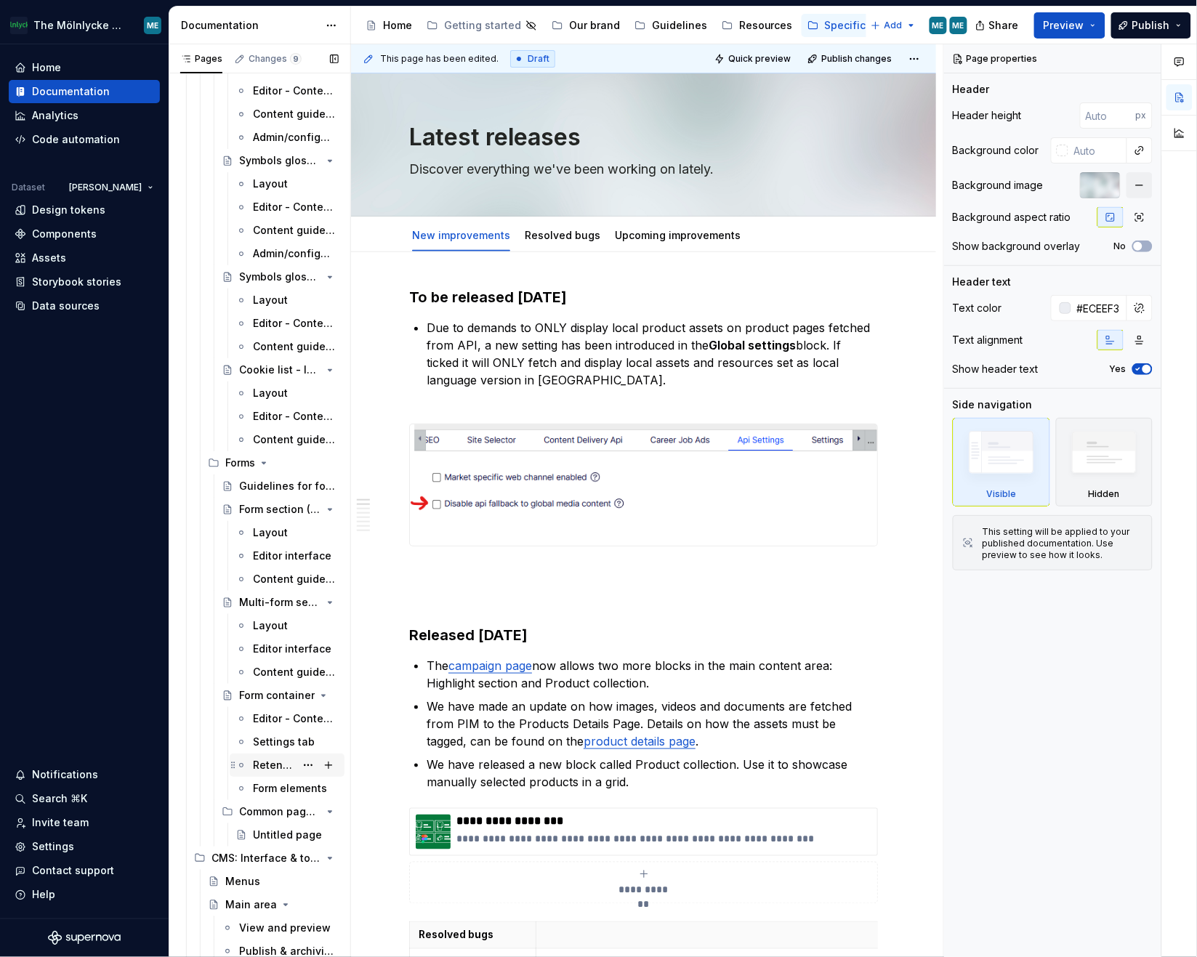
scroll to position [7257, 0]
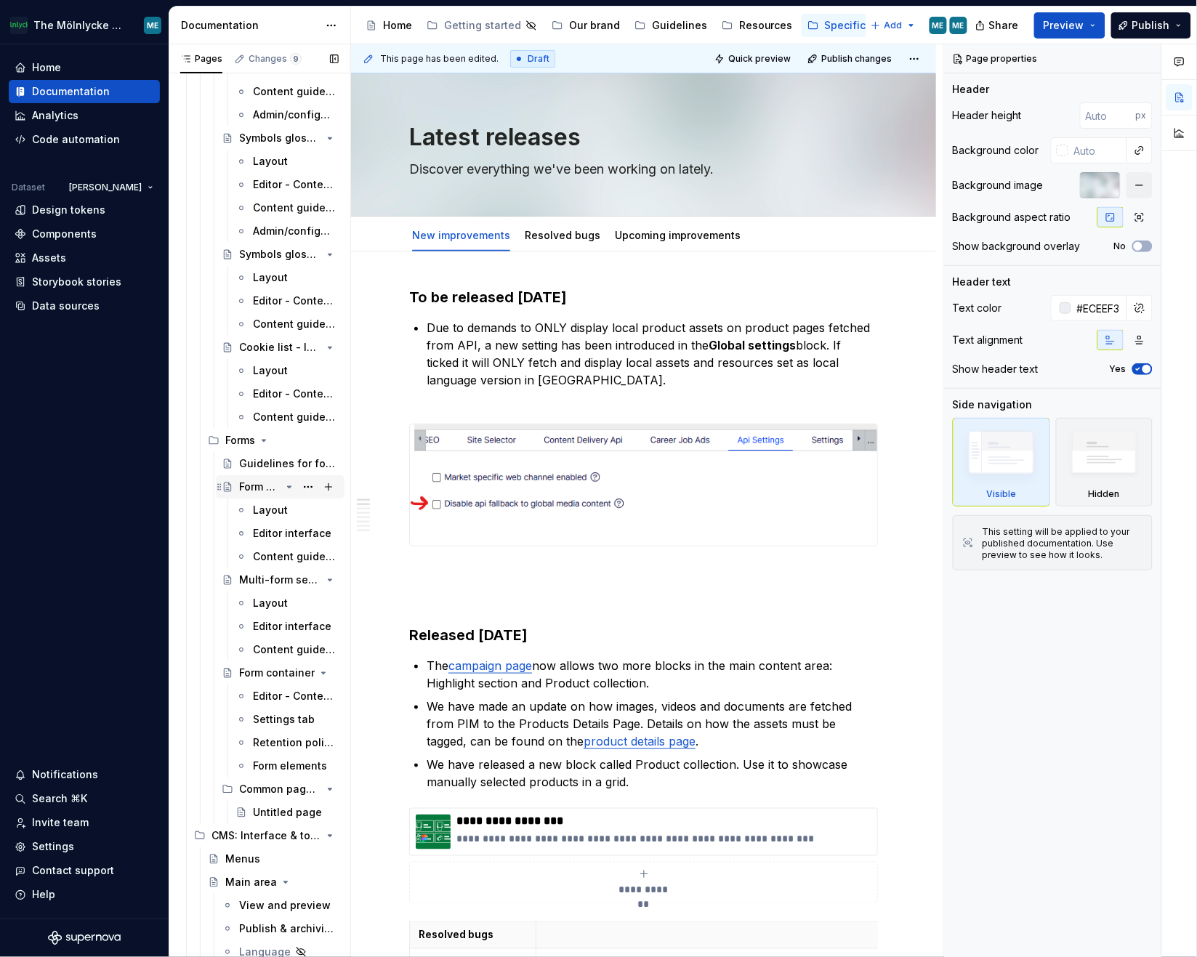
click at [258, 488] on div "Form section (Form block)" at bounding box center [259, 487] width 41 height 15
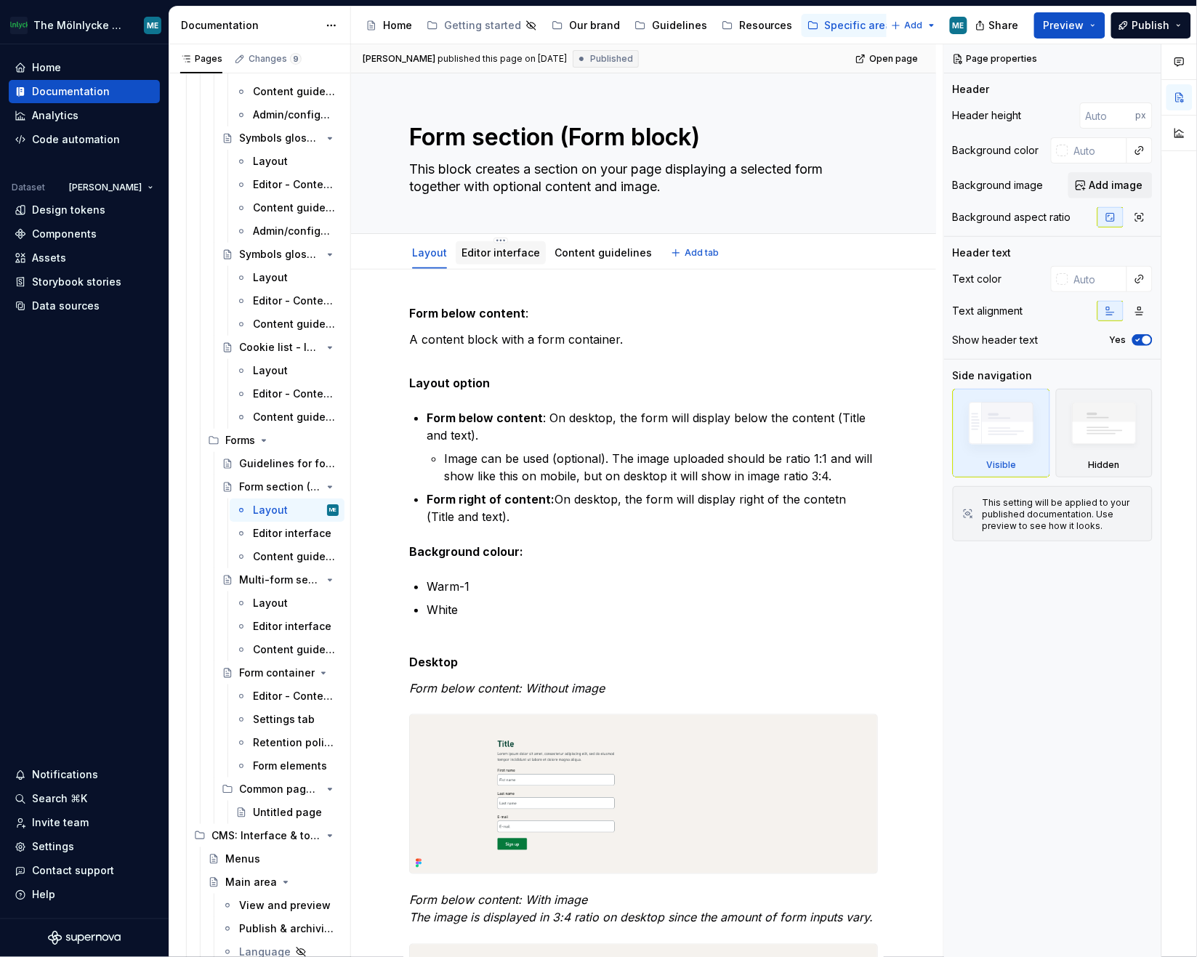
click at [495, 251] on link "Editor interface" at bounding box center [500, 252] width 78 height 12
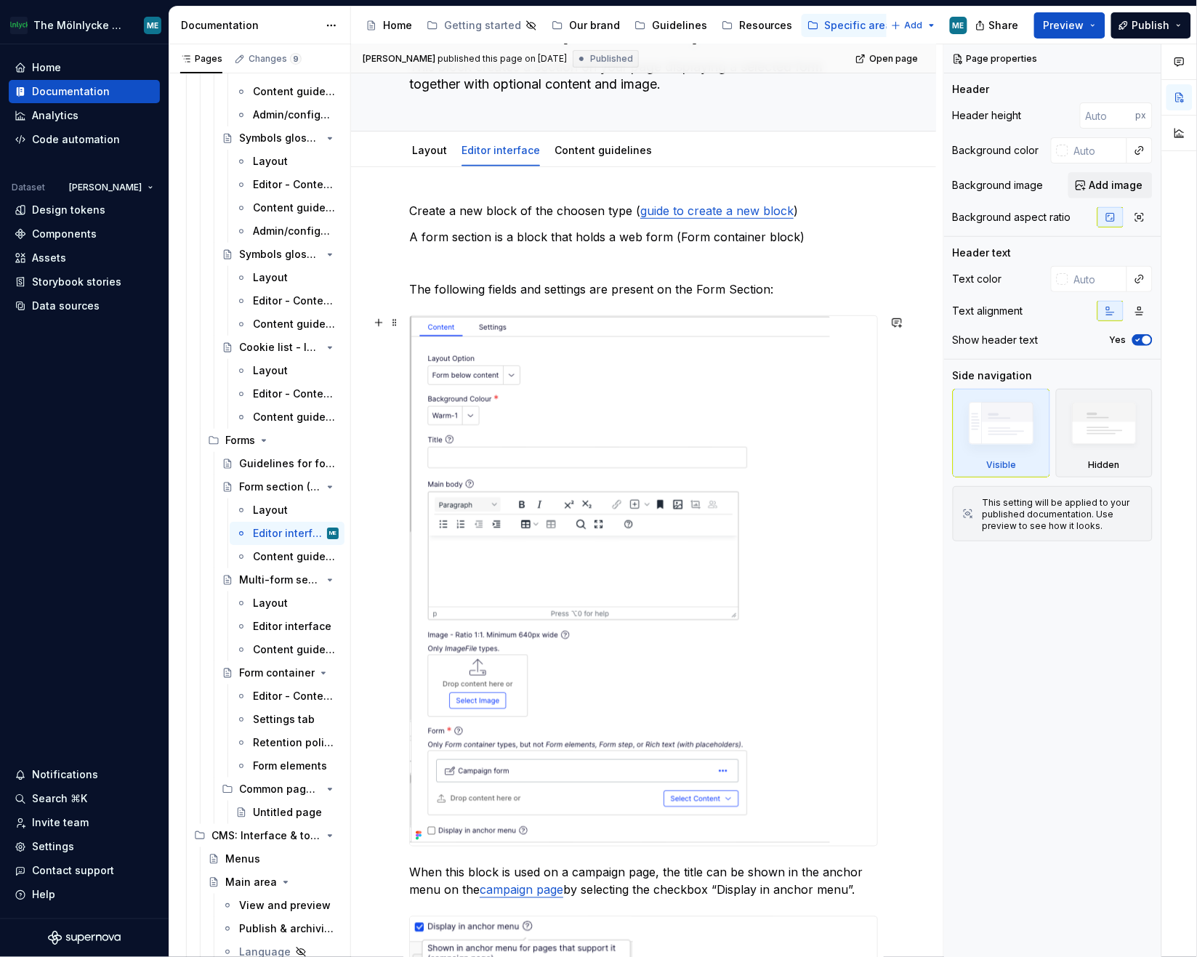
scroll to position [161, 0]
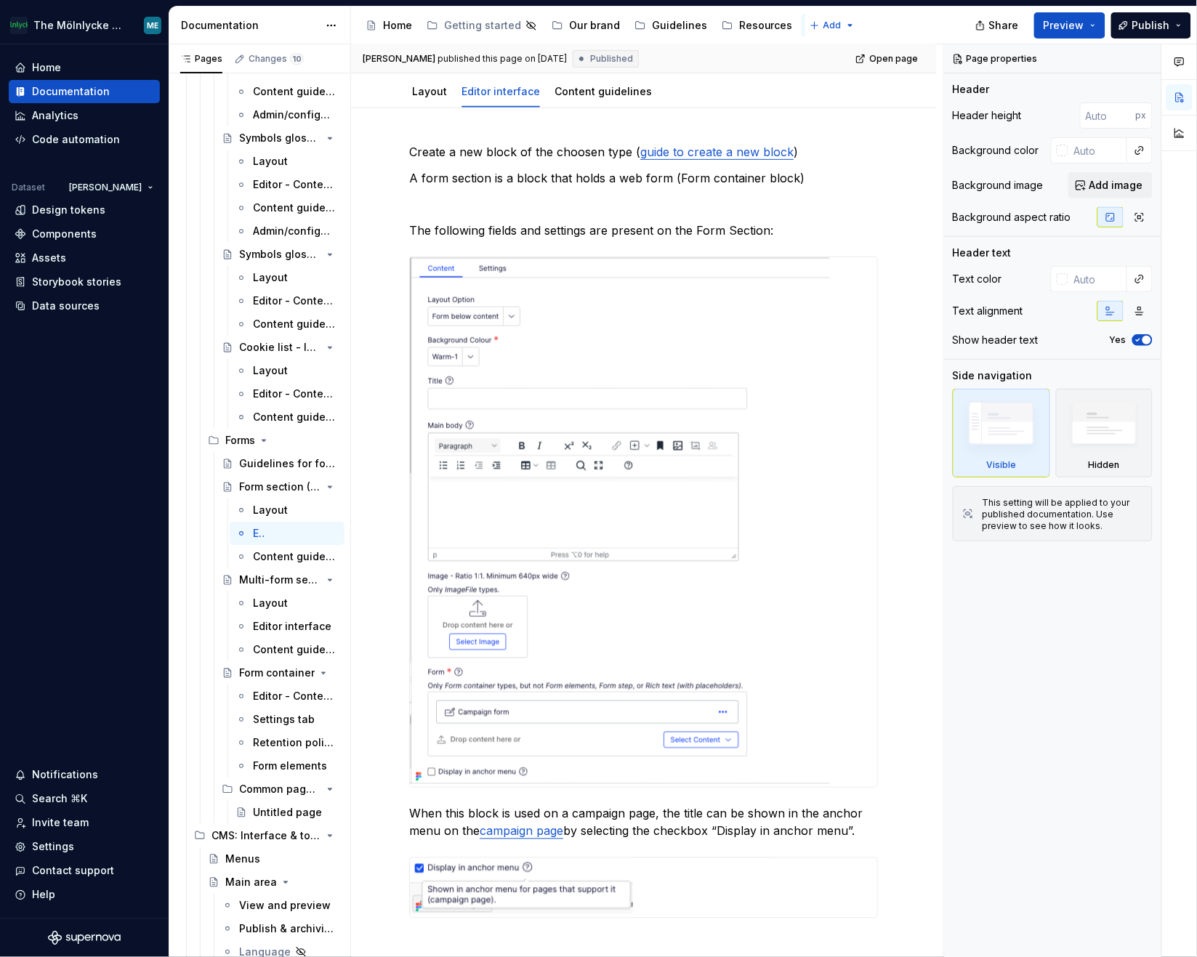
type textarea "*"
